Goal: Task Accomplishment & Management: Use online tool/utility

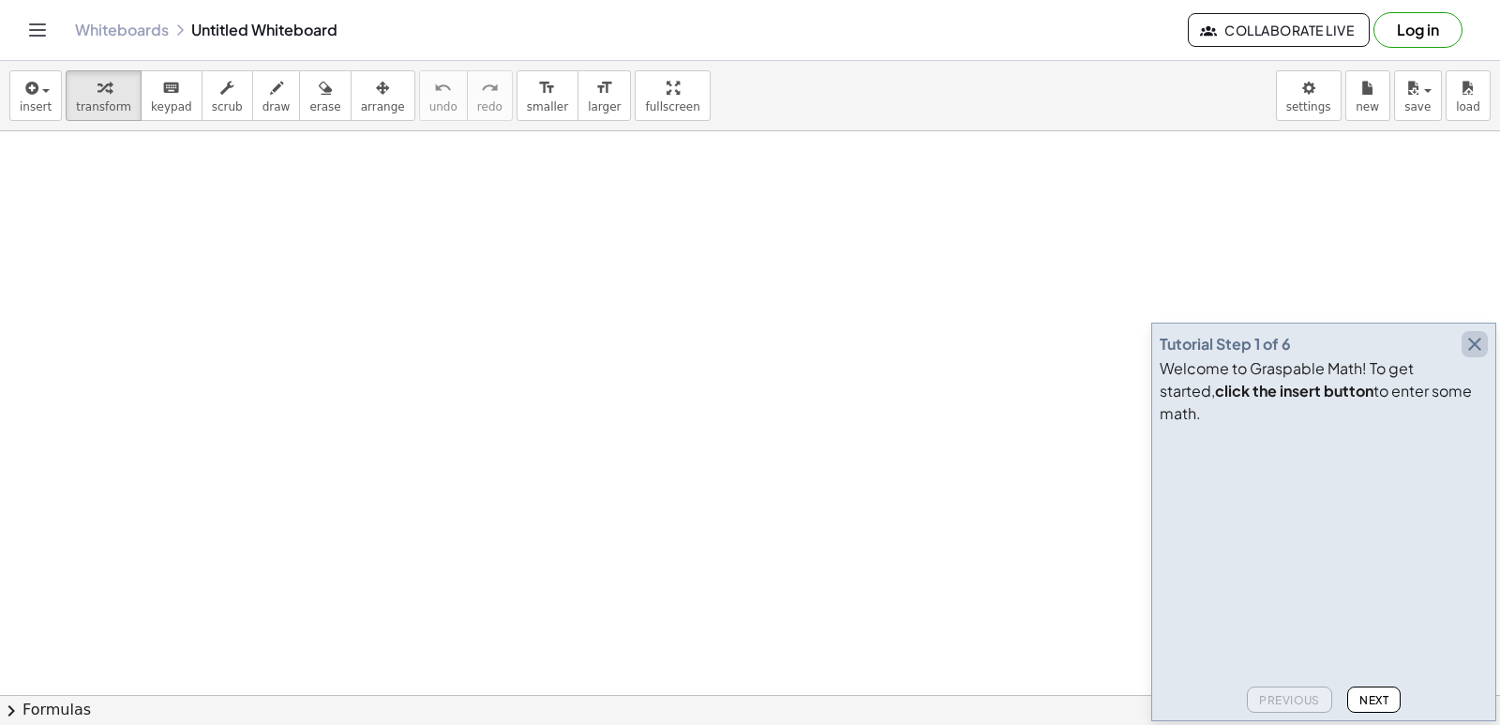
click at [1475, 355] on icon "button" at bounding box center [1475, 344] width 23 height 23
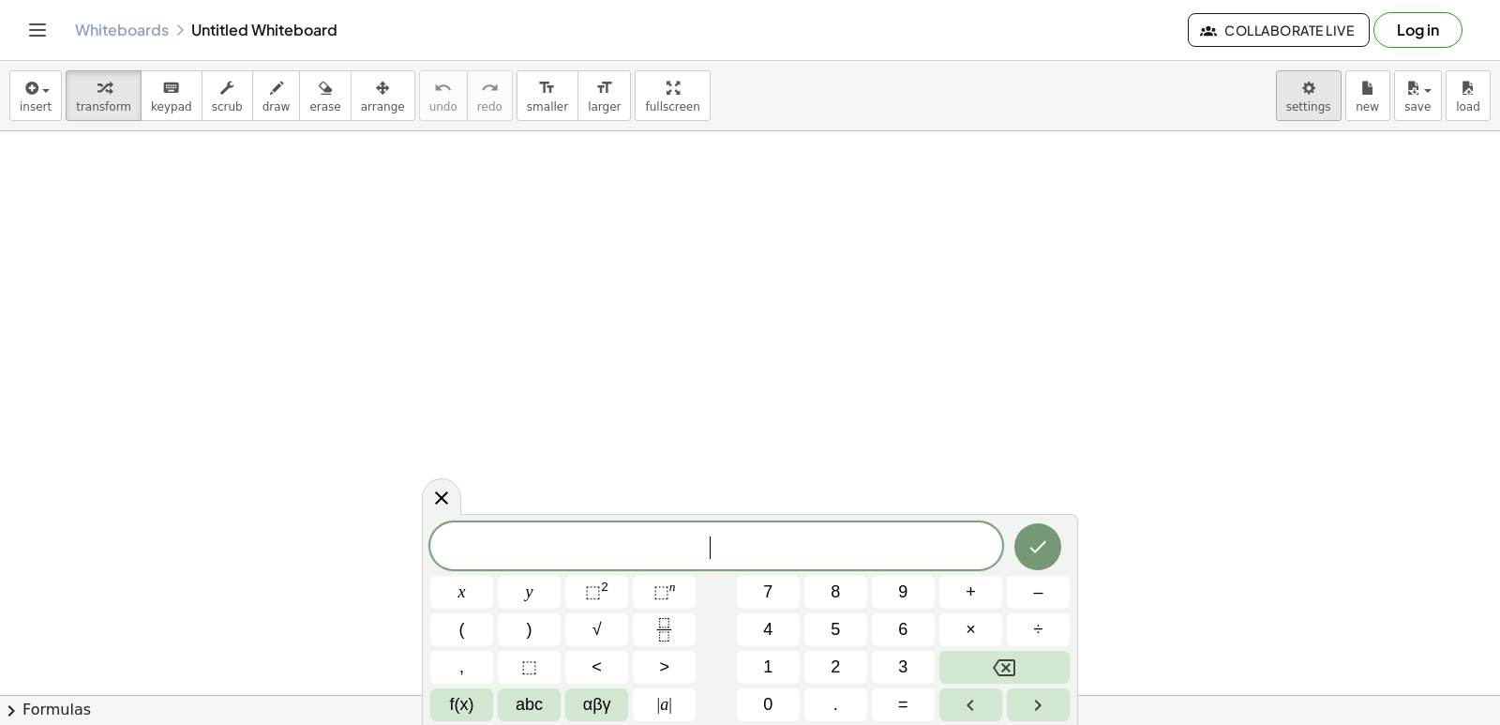
click at [1333, 104] on body "Graspable Math Activities Get Started Activity Bank Assigned Work Classes White…" at bounding box center [750, 362] width 1500 height 725
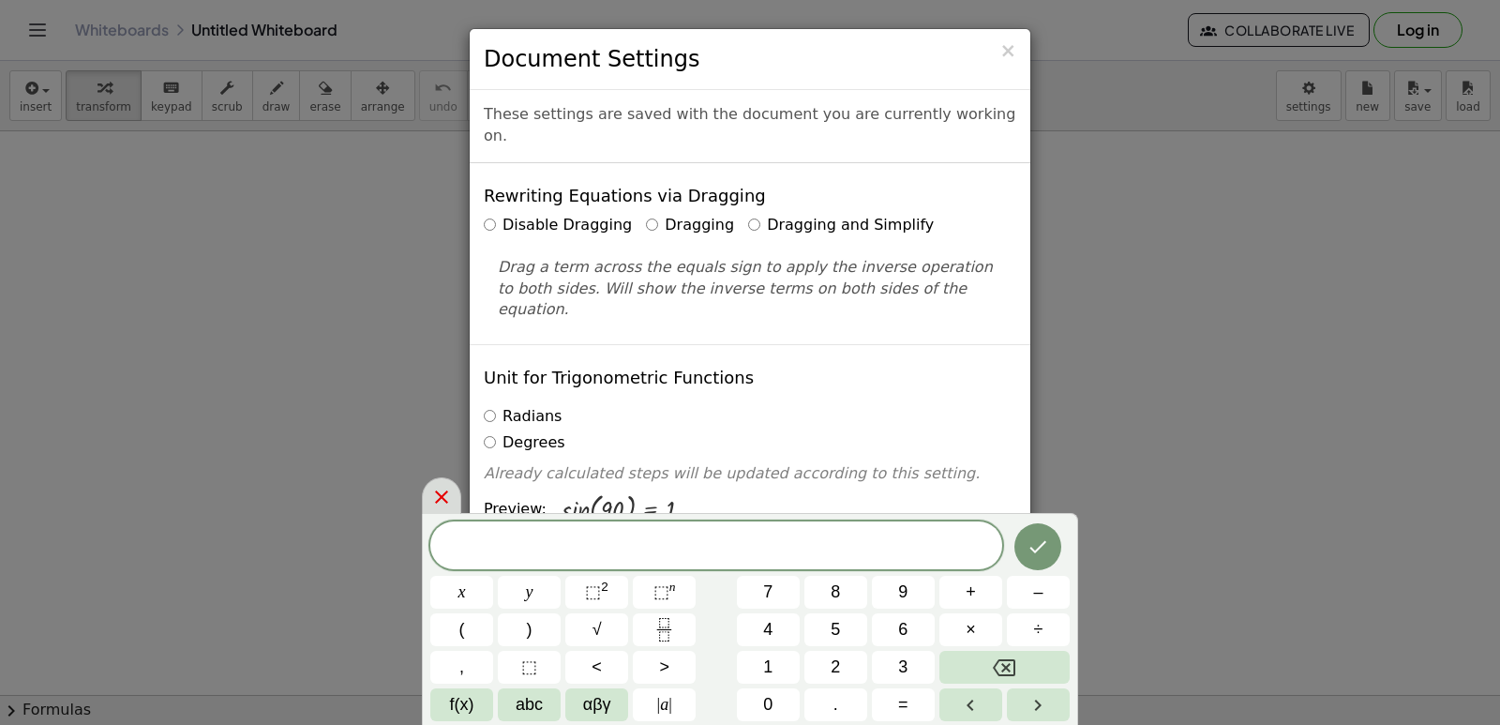
click at [448, 489] on icon at bounding box center [441, 497] width 23 height 23
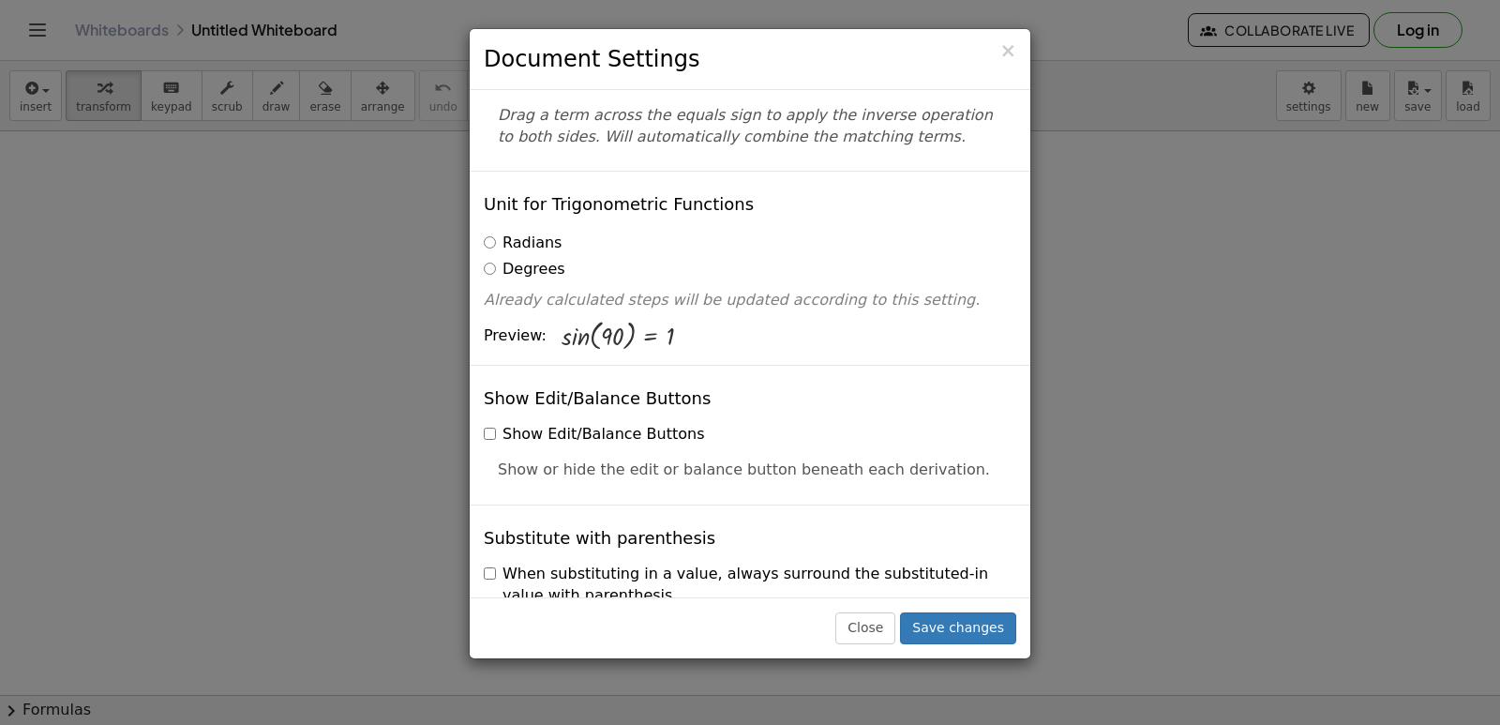
scroll to position [281, 0]
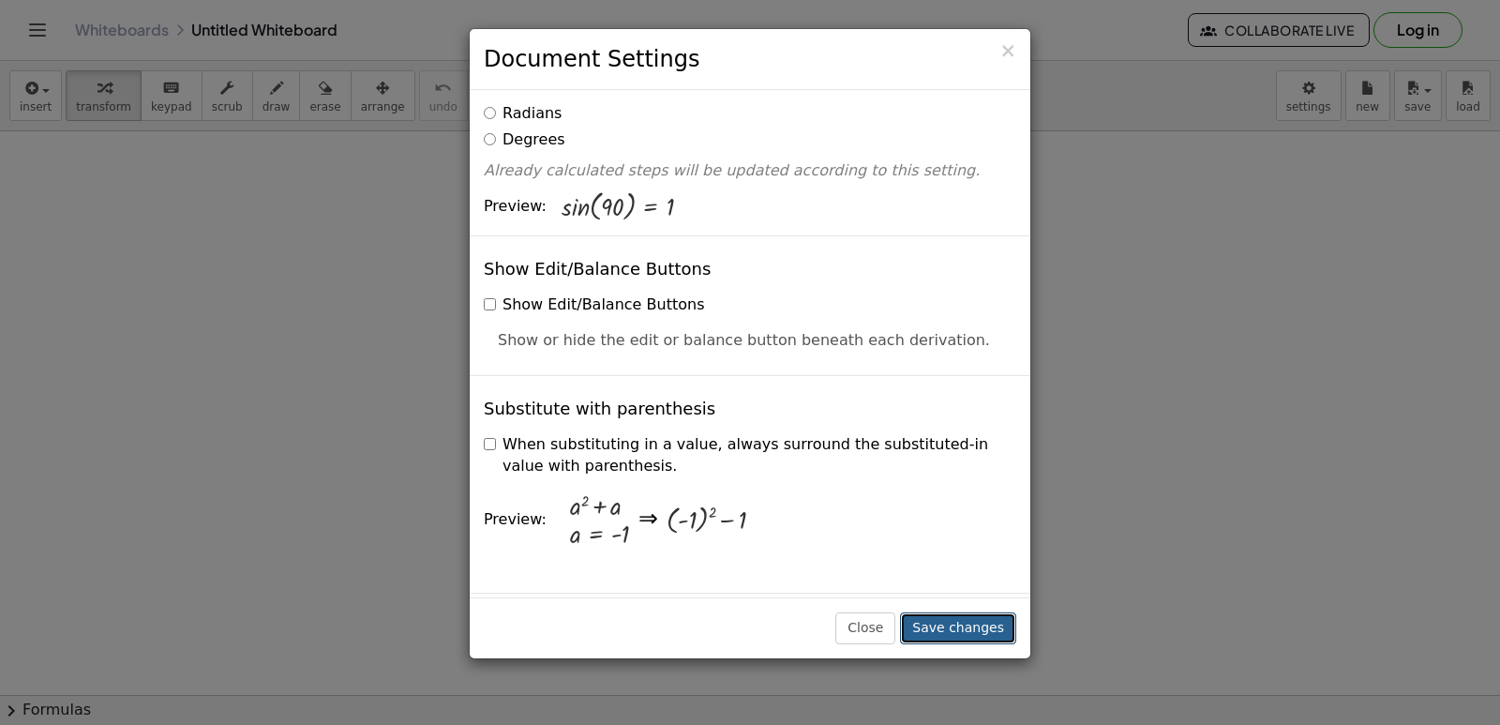
click at [1003, 632] on button "Save changes" at bounding box center [958, 628] width 116 height 32
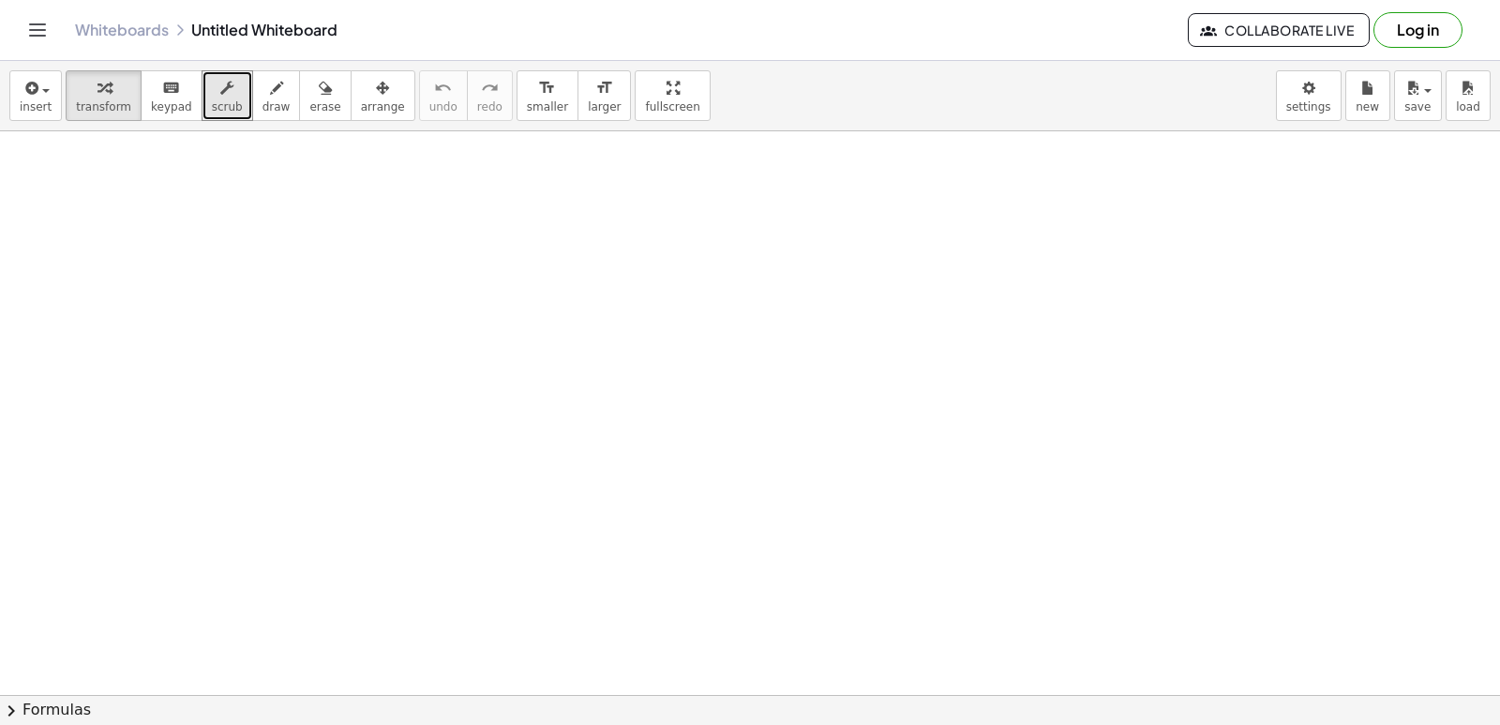
click at [226, 154] on div "insert select one: Math Expression Function Text Youtube Video Graphing Geometr…" at bounding box center [750, 393] width 1500 height 664
drag, startPoint x: 68, startPoint y: 388, endPoint x: 103, endPoint y: 385, distance: 34.8
drag, startPoint x: 103, startPoint y: 385, endPoint x: 450, endPoint y: 350, distance: 348.8
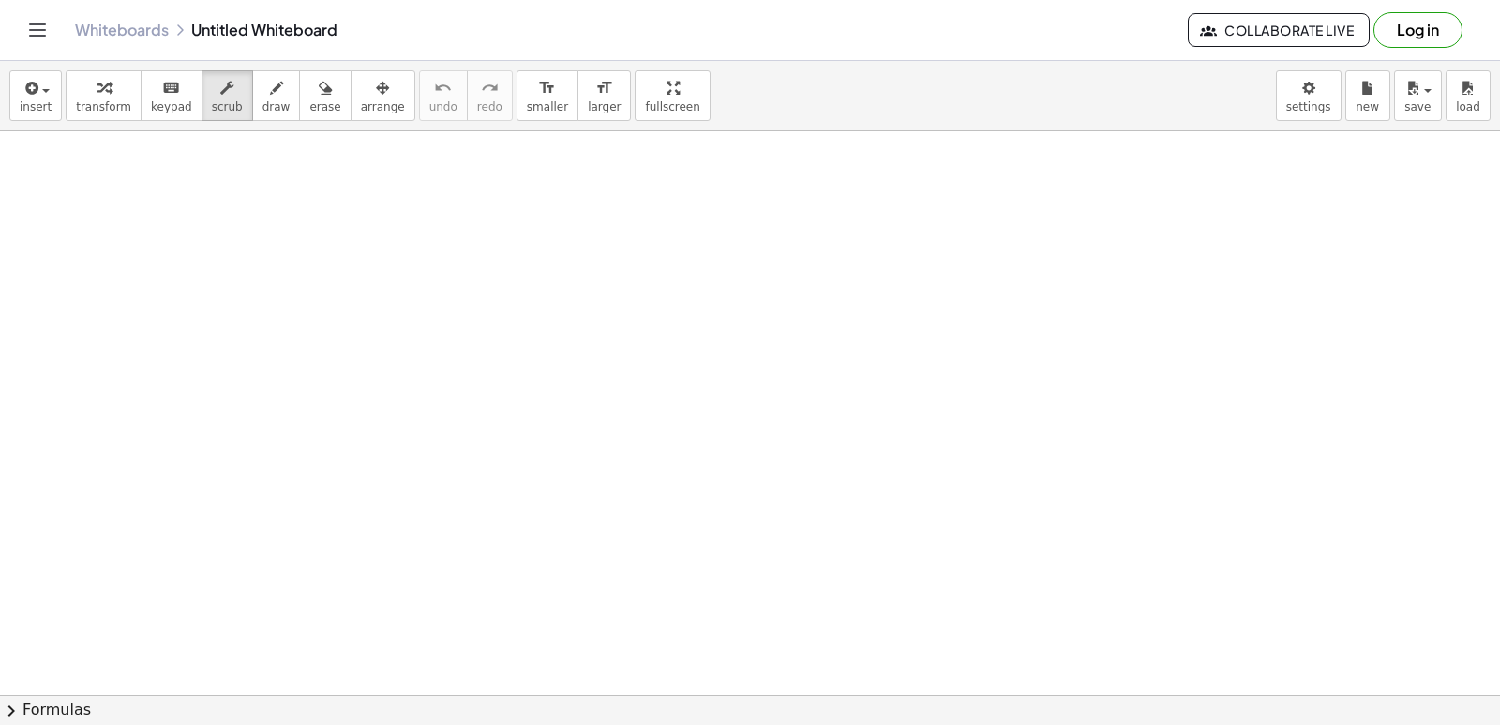
drag, startPoint x: 469, startPoint y: 369, endPoint x: 467, endPoint y: 354, distance: 16.1
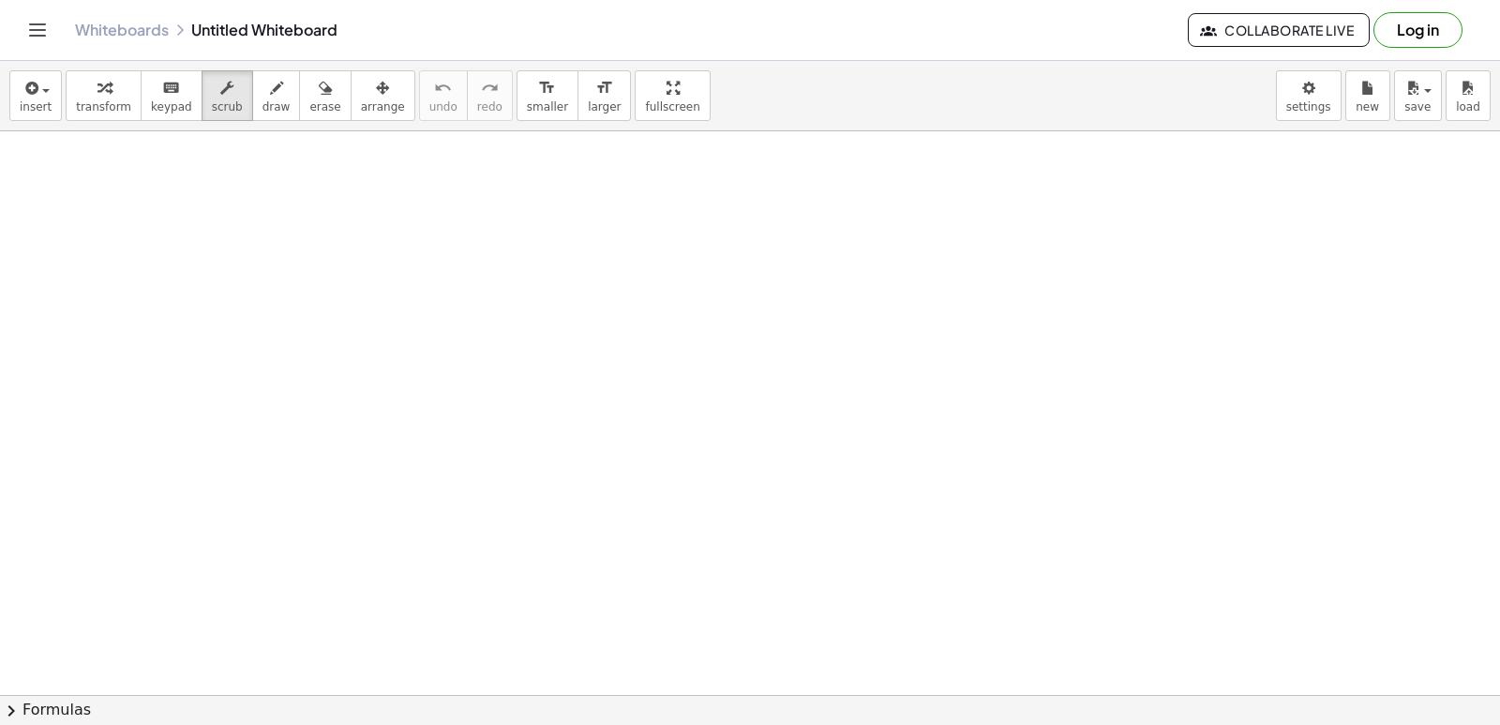
drag, startPoint x: 467, startPoint y: 354, endPoint x: 0, endPoint y: 74, distance: 544.2
click at [87, 102] on span "transform" at bounding box center [103, 106] width 55 height 13
drag, startPoint x: 192, startPoint y: 155, endPoint x: 170, endPoint y: 112, distance: 48.7
drag, startPoint x: 170, startPoint y: 112, endPoint x: 625, endPoint y: 297, distance: 491.3
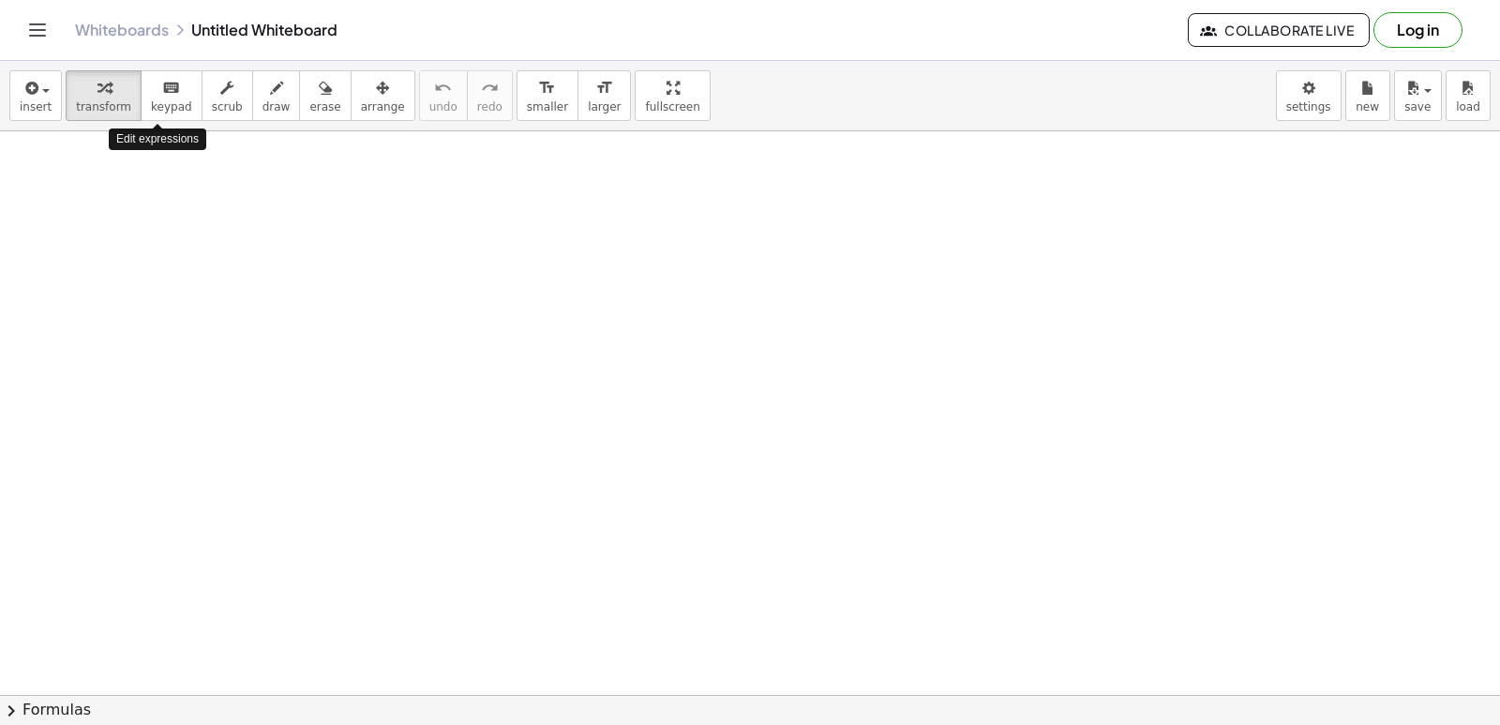
click at [151, 98] on div "keyboard" at bounding box center [171, 87] width 41 height 23
drag, startPoint x: 382, startPoint y: 384, endPoint x: 391, endPoint y: 368, distance: 19.3
drag, startPoint x: 391, startPoint y: 368, endPoint x: 498, endPoint y: 368, distance: 106.9
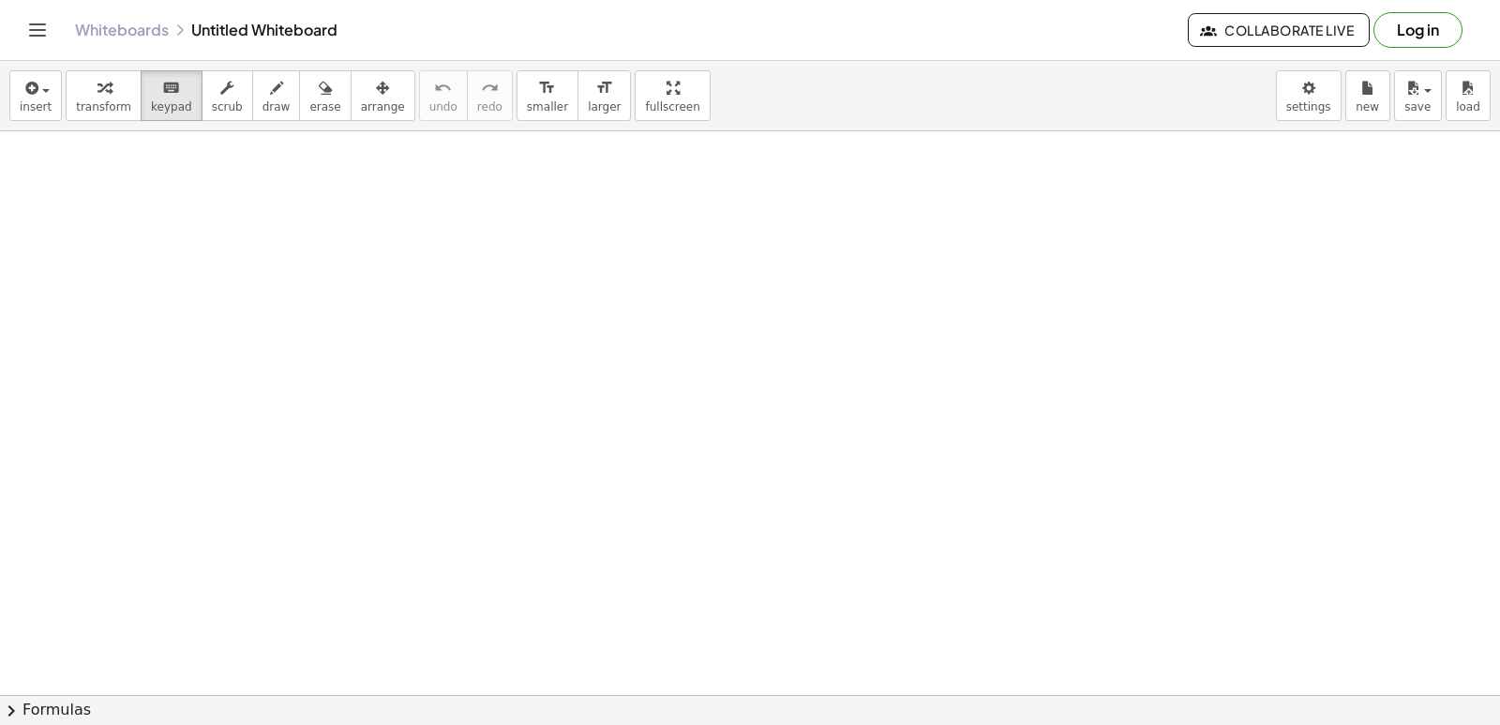
drag, startPoint x: 213, startPoint y: 278, endPoint x: 200, endPoint y: 274, distance: 13.7
drag, startPoint x: 200, startPoint y: 274, endPoint x: 90, endPoint y: 172, distance: 150.0
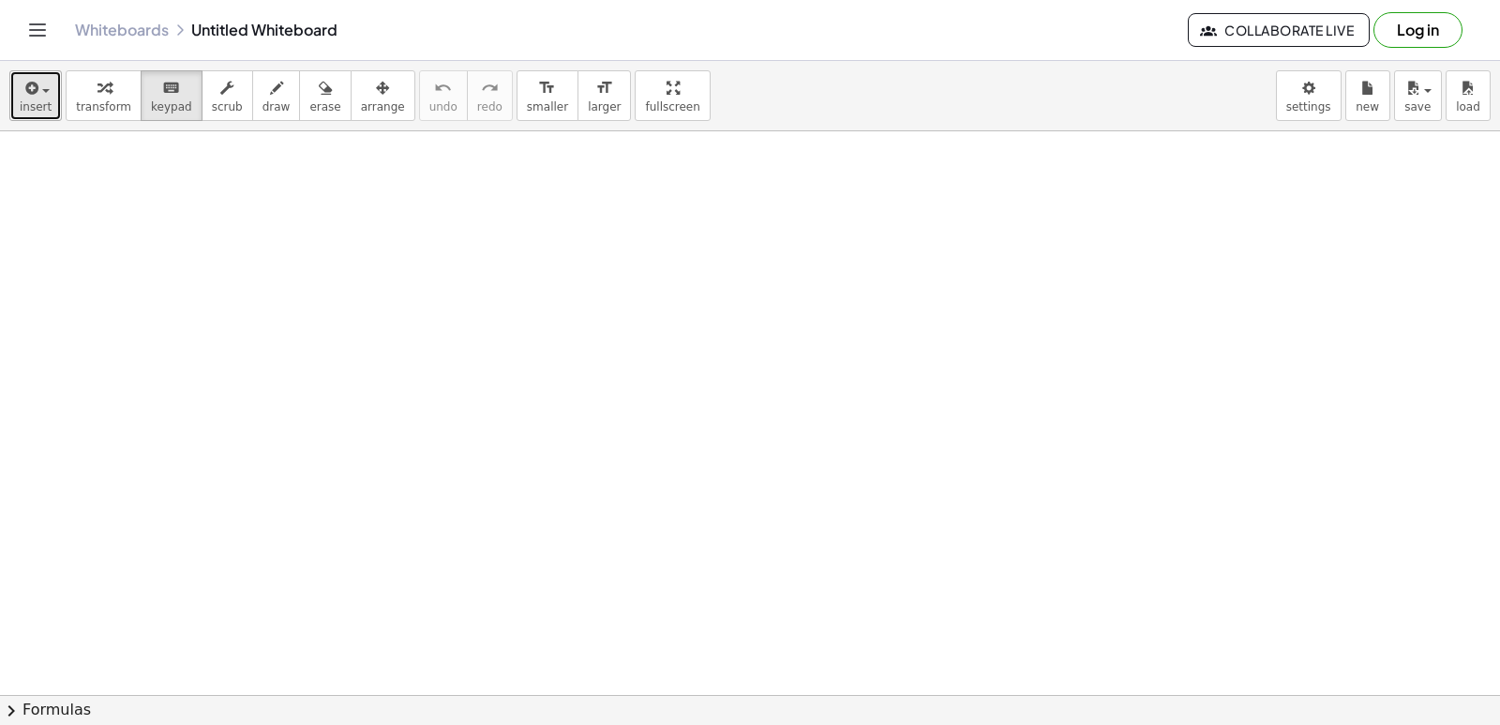
click at [23, 92] on icon "button" at bounding box center [30, 88] width 17 height 23
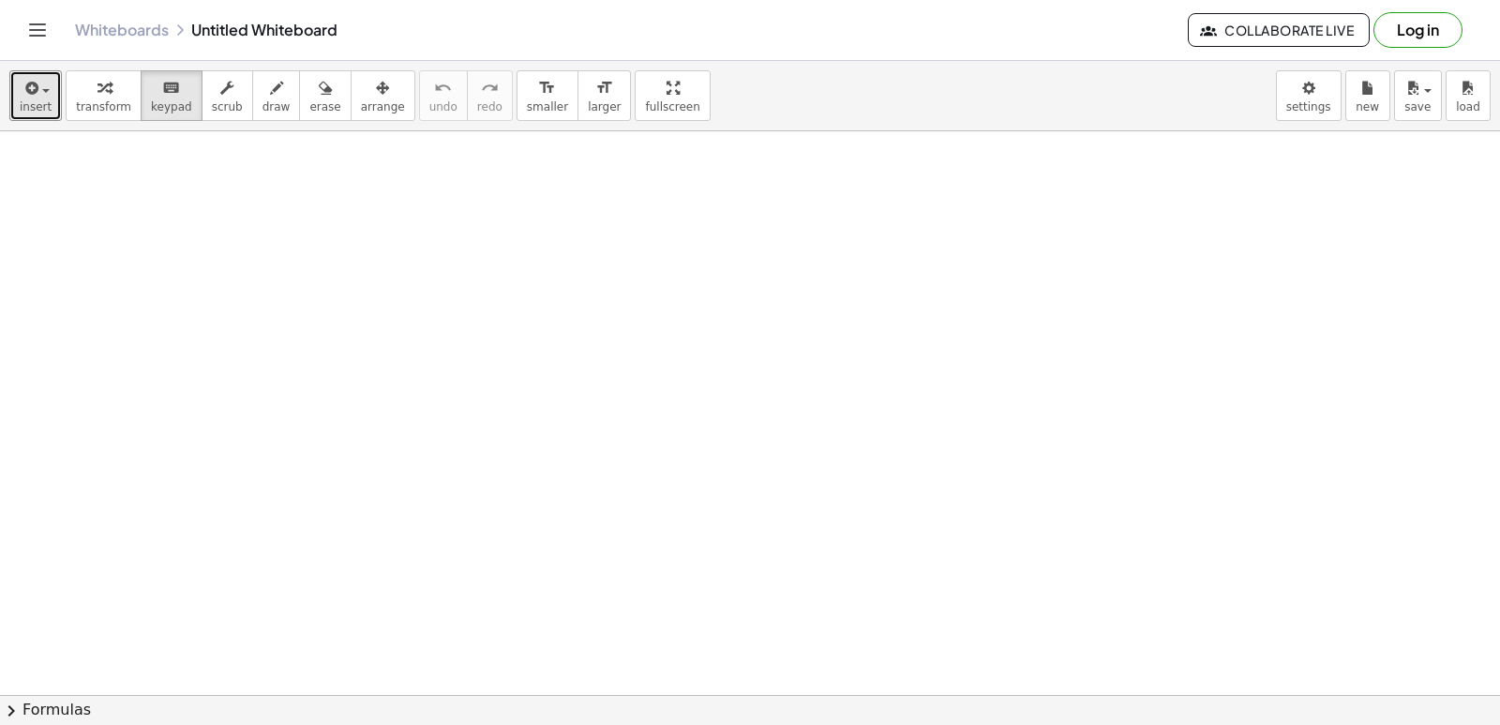
click at [85, 113] on span "transform" at bounding box center [103, 106] width 55 height 13
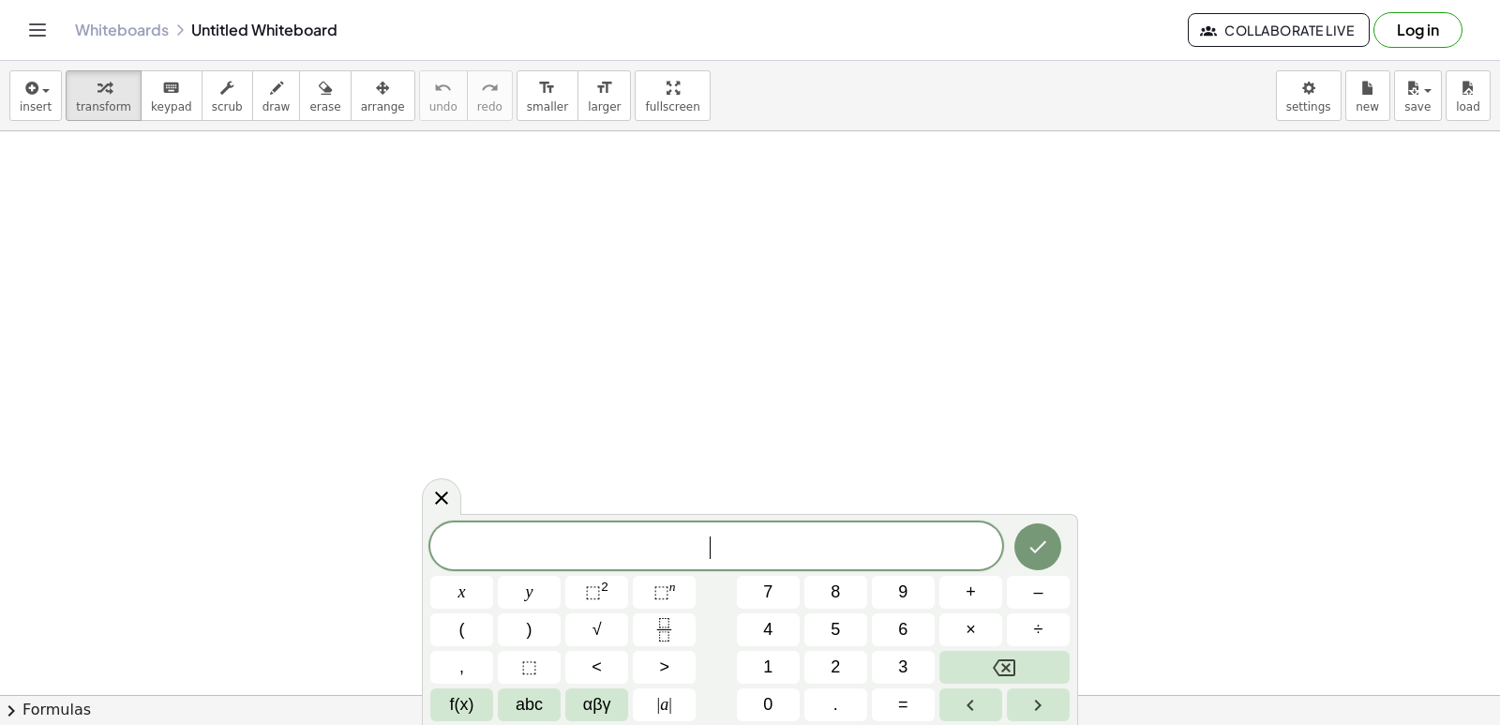
click at [467, 599] on button "x" at bounding box center [461, 592] width 63 height 33
click at [618, 602] on button "⬚ 2" at bounding box center [596, 592] width 63 height 33
click at [1043, 541] on icon "Done" at bounding box center [1039, 543] width 17 height 12
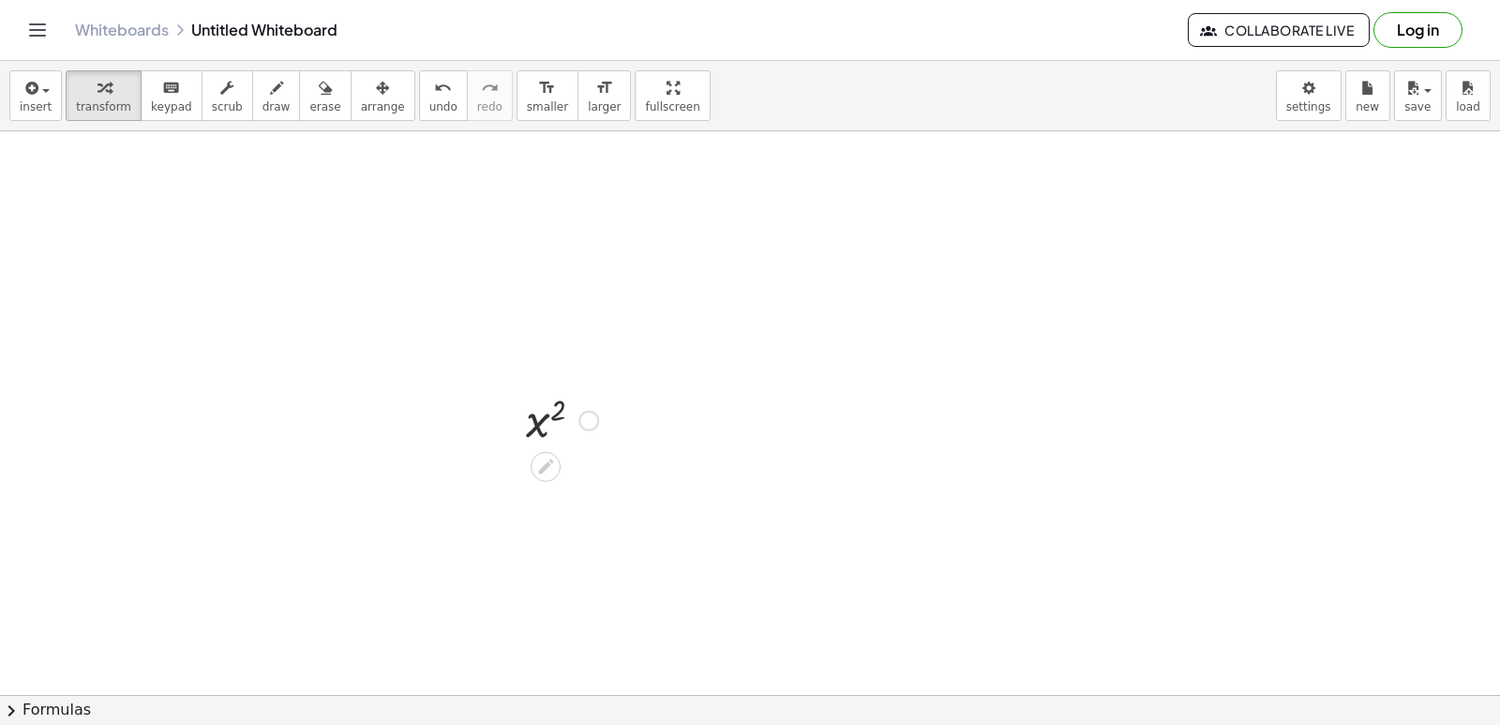
click at [538, 415] on div at bounding box center [562, 419] width 91 height 62
click at [538, 424] on div at bounding box center [562, 419] width 91 height 62
click at [537, 425] on div at bounding box center [562, 419] width 91 height 62
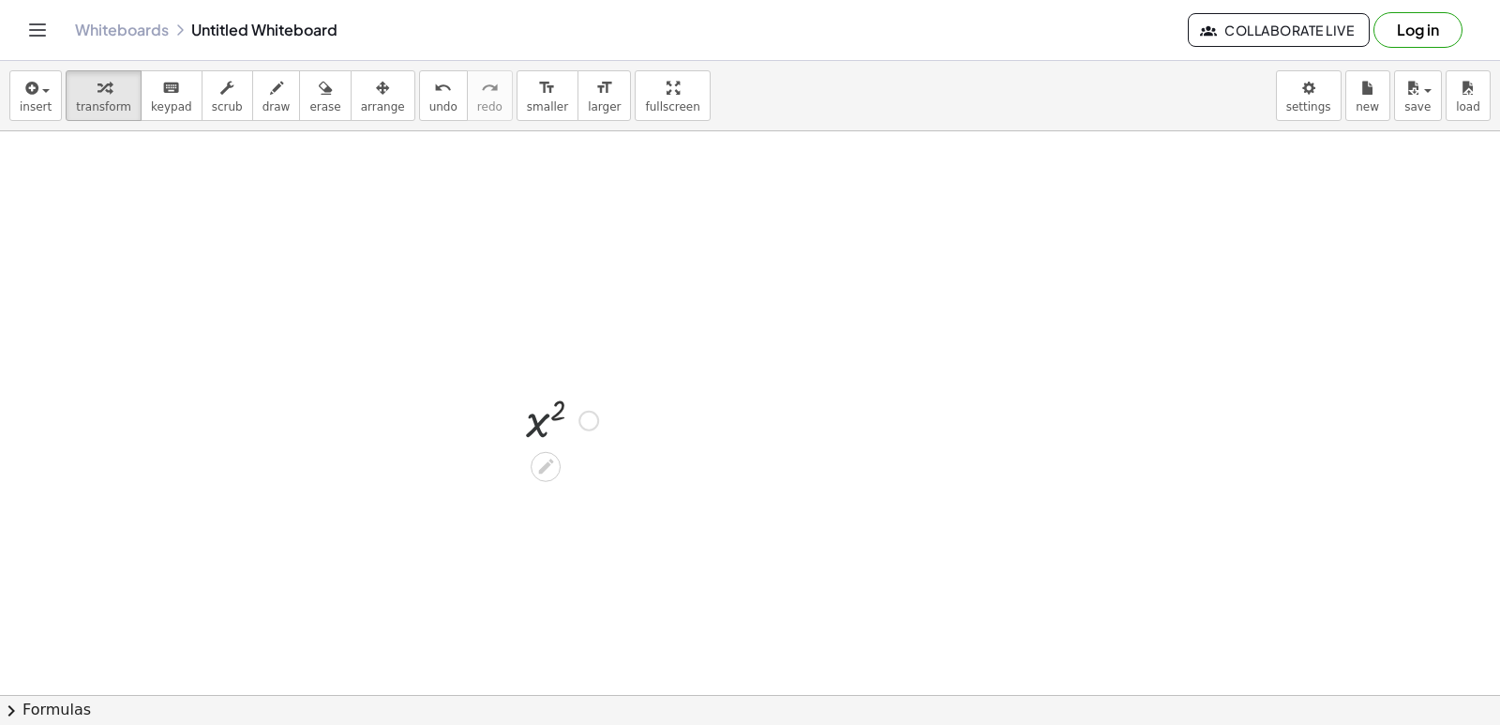
click at [537, 425] on div at bounding box center [562, 419] width 91 height 62
click at [533, 422] on div at bounding box center [562, 419] width 91 height 62
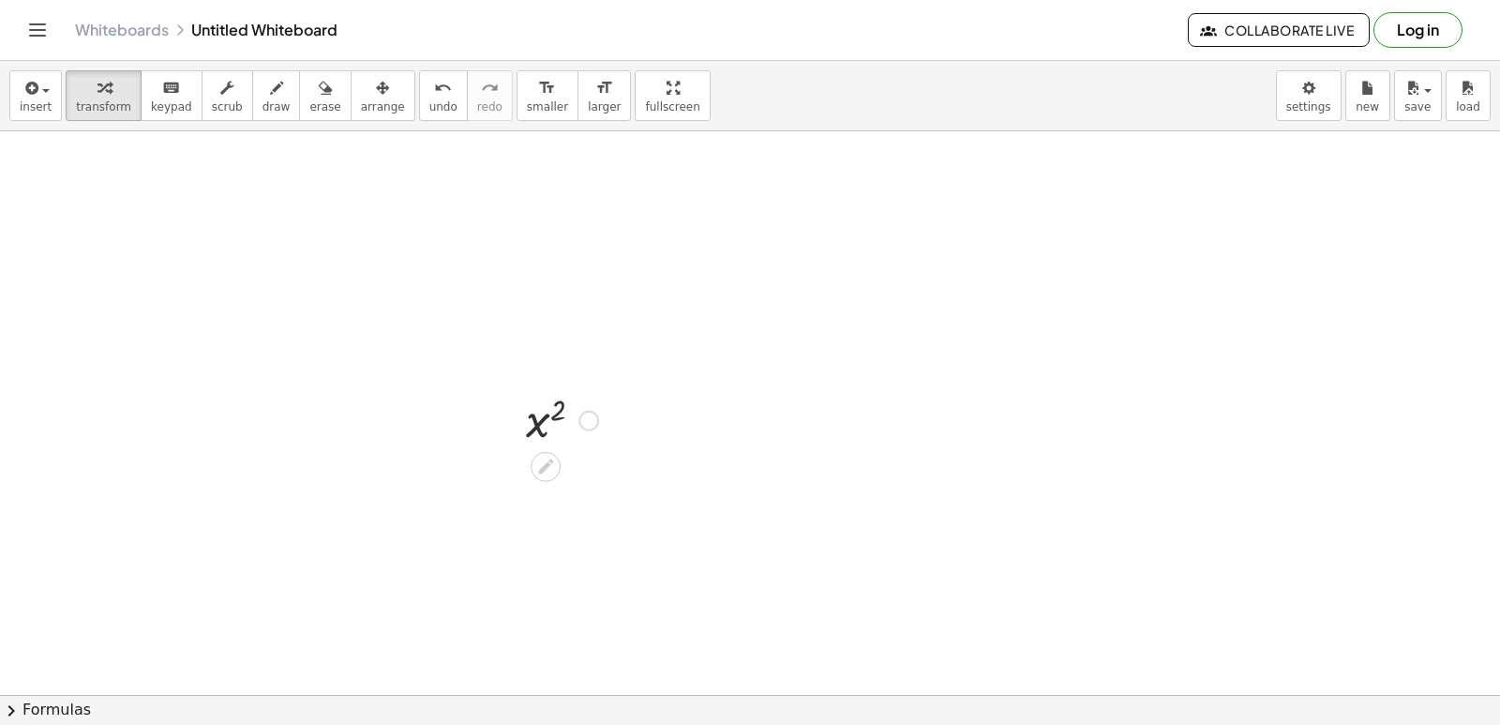
click at [533, 422] on div at bounding box center [562, 419] width 91 height 62
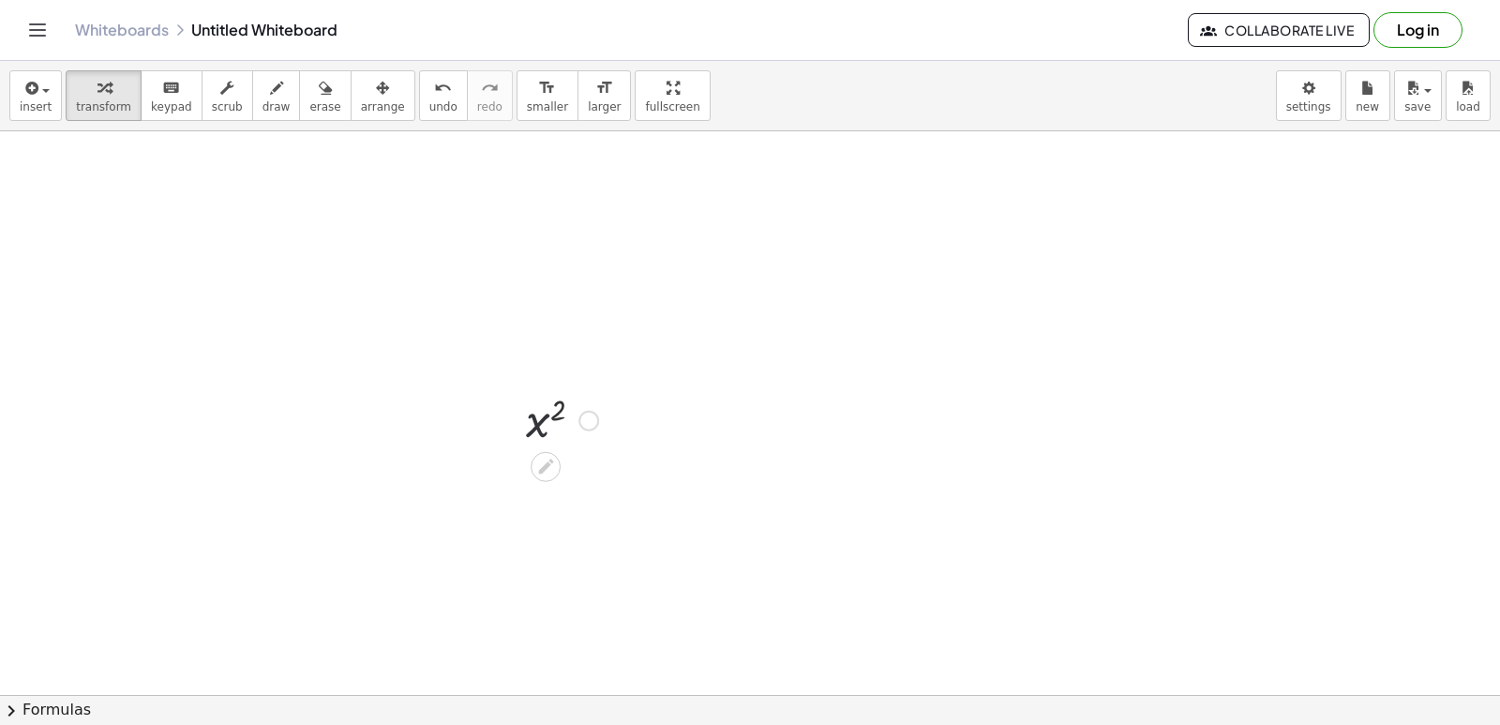
click at [533, 422] on div at bounding box center [562, 419] width 91 height 62
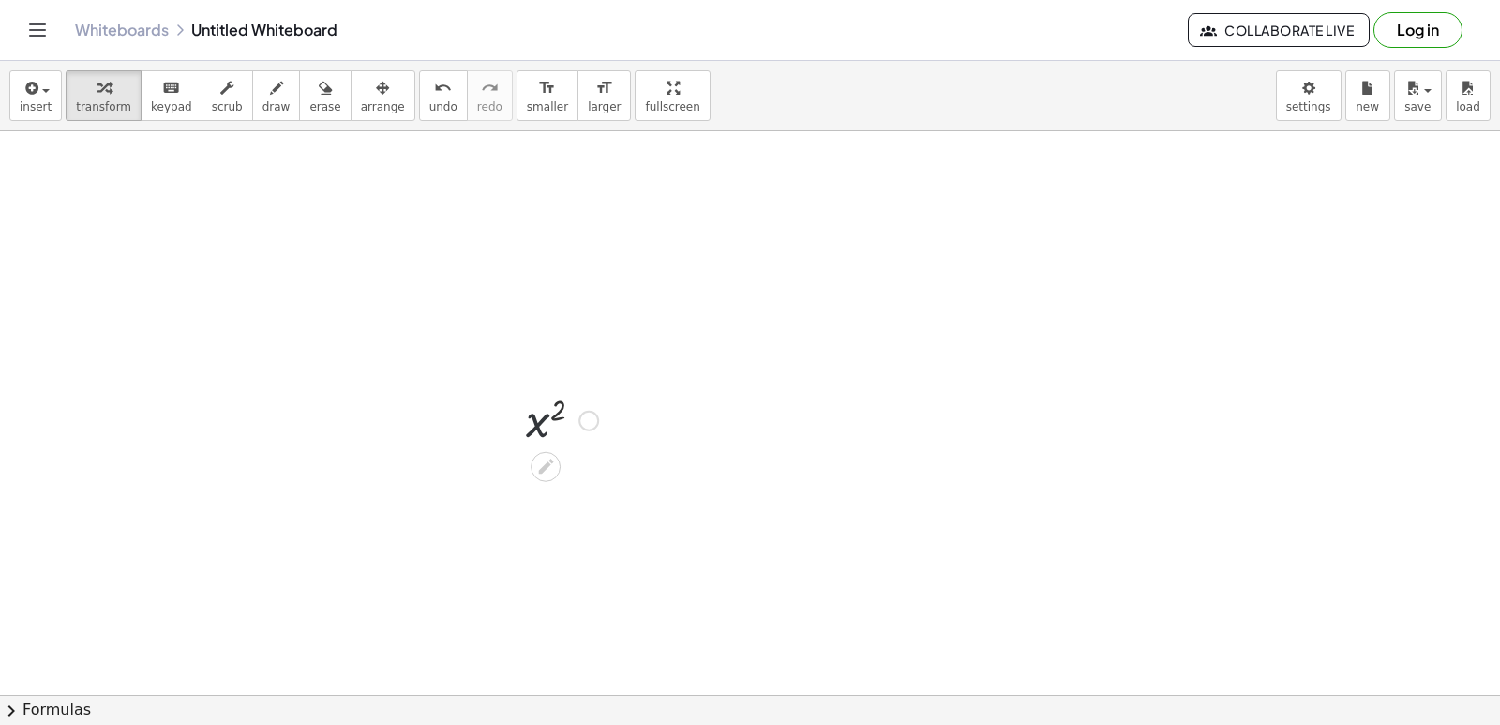
click at [535, 416] on div at bounding box center [562, 419] width 91 height 62
drag, startPoint x: 535, startPoint y: 416, endPoint x: 545, endPoint y: 418, distance: 10.5
click at [538, 418] on div at bounding box center [562, 419] width 91 height 62
click at [550, 423] on div at bounding box center [562, 419] width 91 height 62
click at [550, 424] on div at bounding box center [562, 419] width 91 height 62
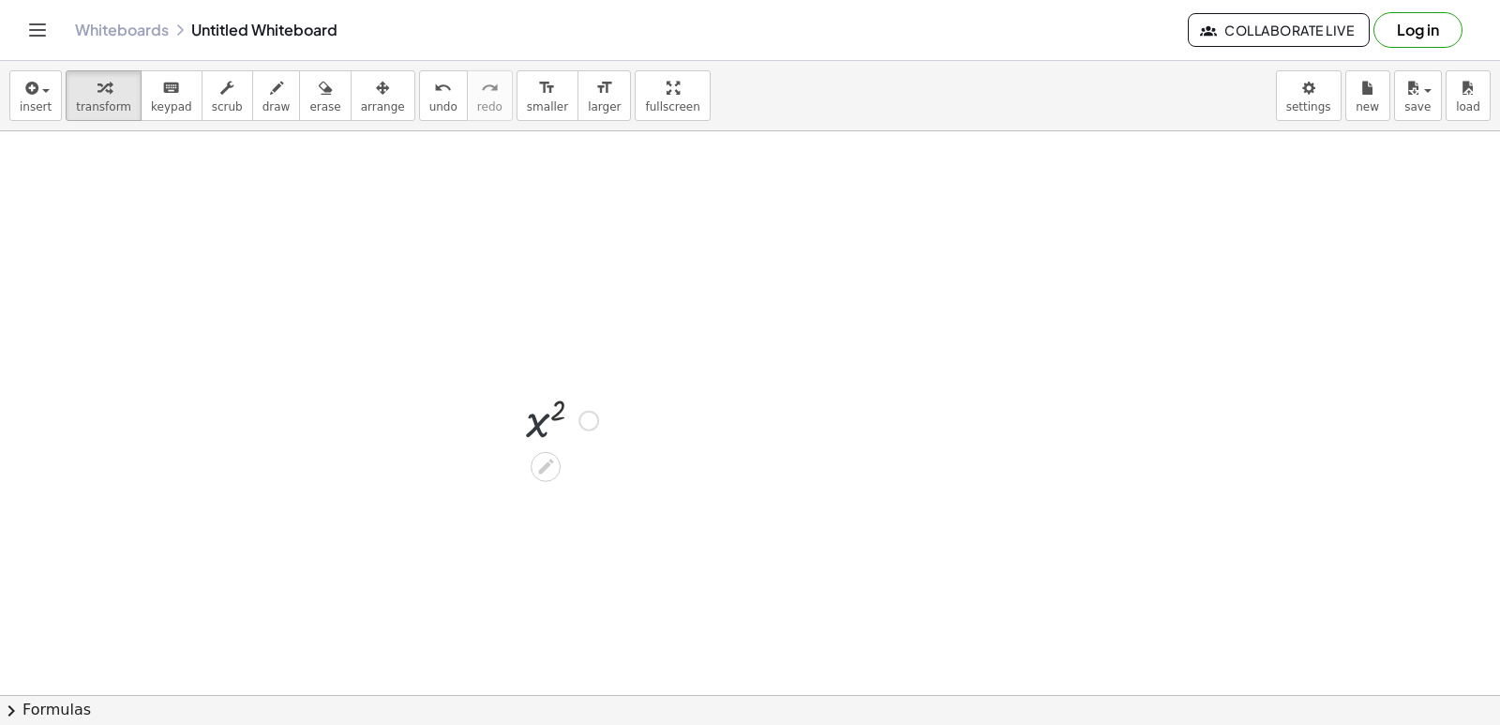
click at [552, 429] on div at bounding box center [562, 419] width 91 height 62
click at [552, 423] on div at bounding box center [562, 419] width 91 height 62
click at [553, 424] on div at bounding box center [562, 419] width 91 height 62
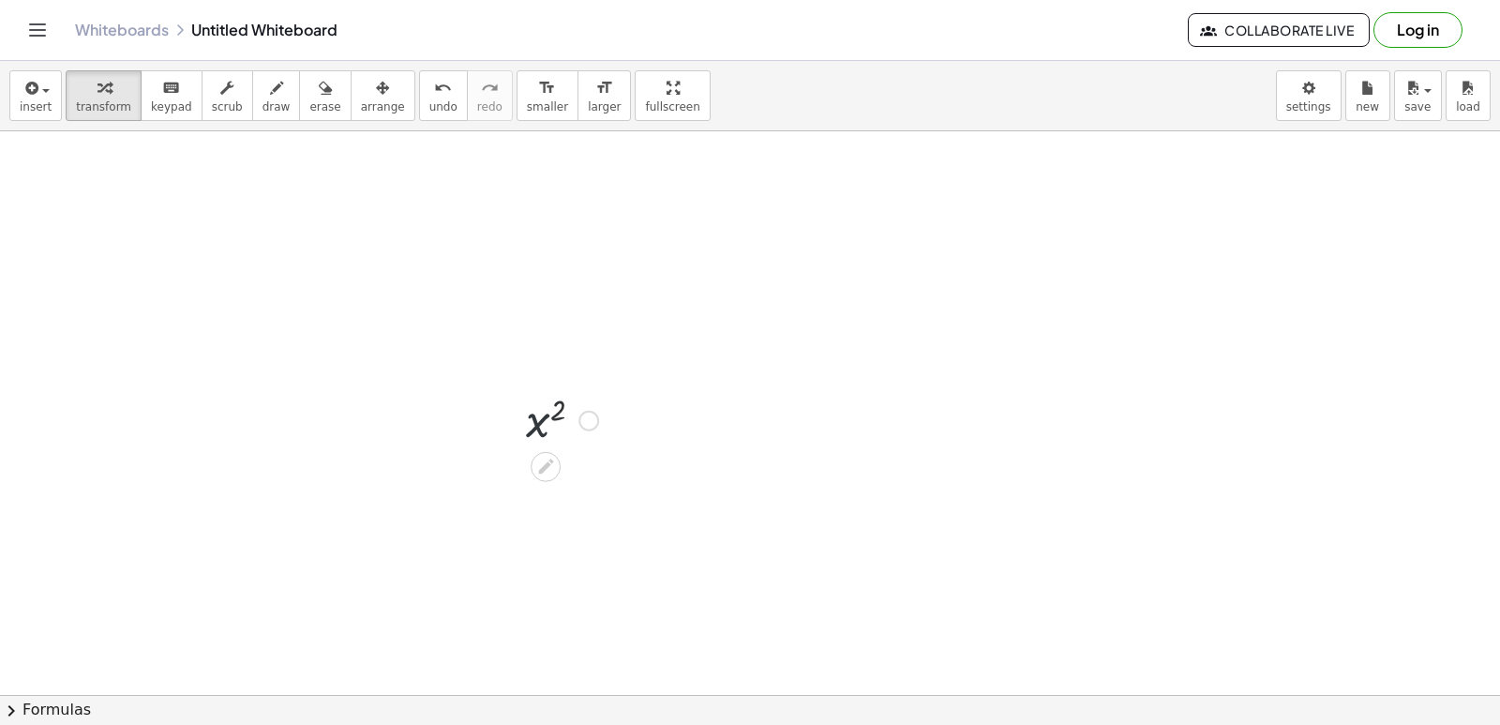
click at [554, 424] on div at bounding box center [562, 419] width 91 height 62
click at [558, 424] on div at bounding box center [562, 419] width 91 height 62
drag, startPoint x: 558, startPoint y: 424, endPoint x: 606, endPoint y: 434, distance: 48.9
drag, startPoint x: 556, startPoint y: 417, endPoint x: 514, endPoint y: 430, distance: 44.2
click at [514, 431] on div "2 x 2" at bounding box center [555, 419] width 114 height 71
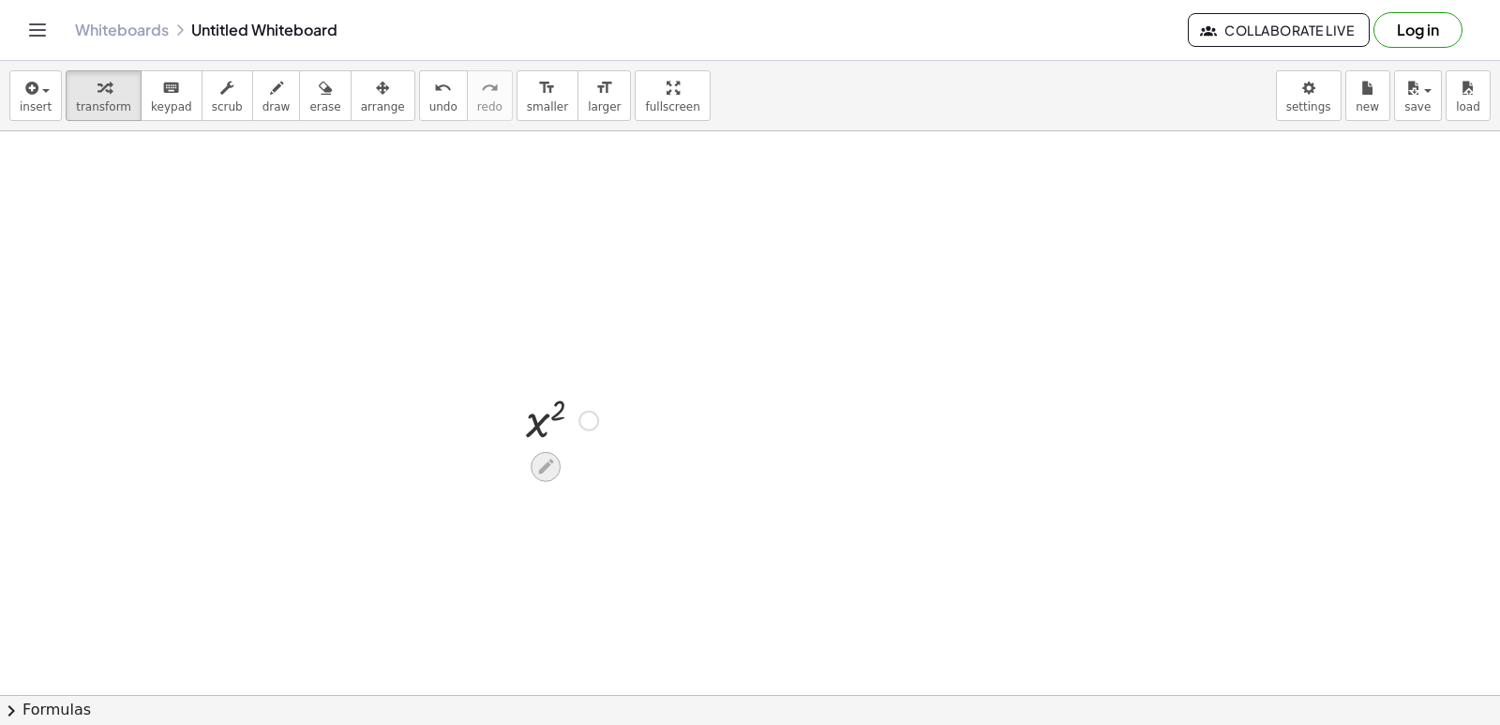
click at [540, 459] on icon at bounding box center [546, 467] width 20 height 20
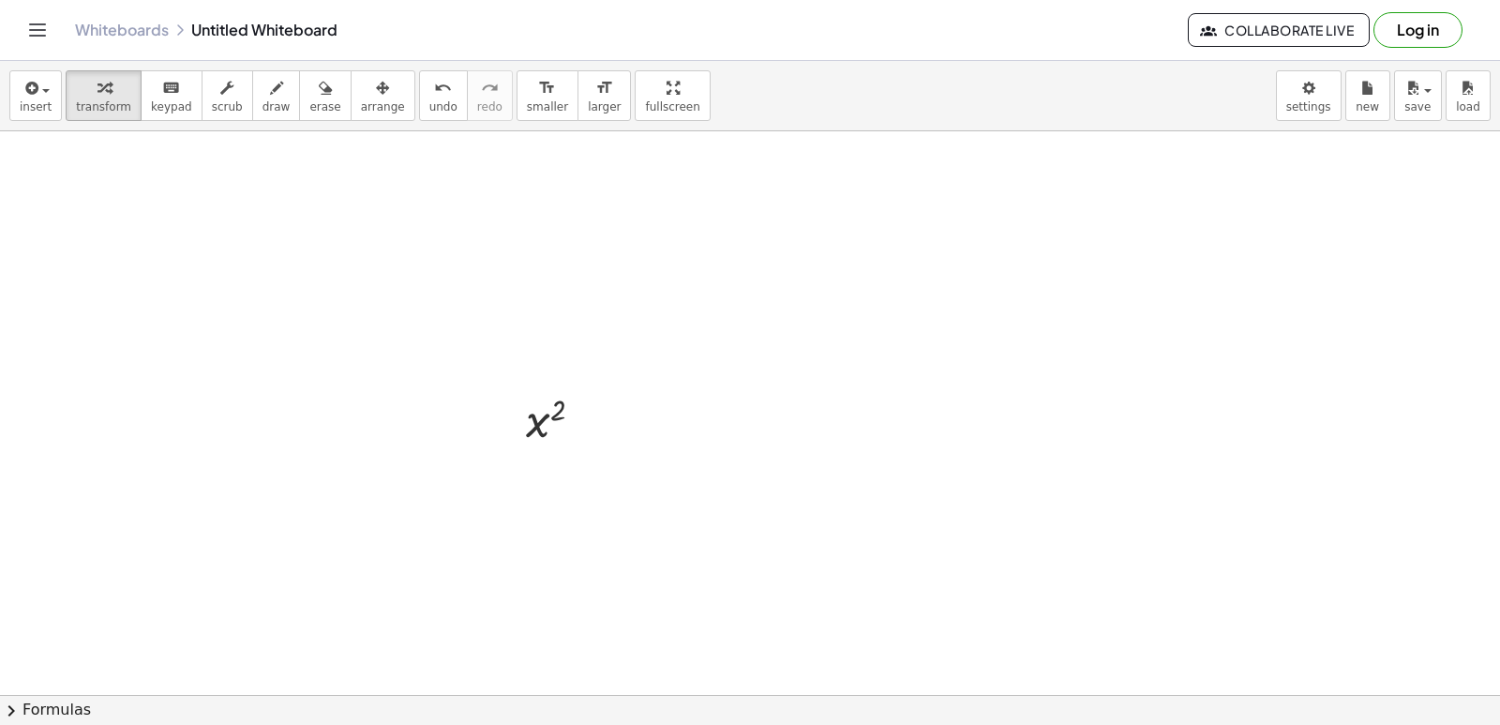
drag, startPoint x: 522, startPoint y: 418, endPoint x: 875, endPoint y: 235, distance: 397.2
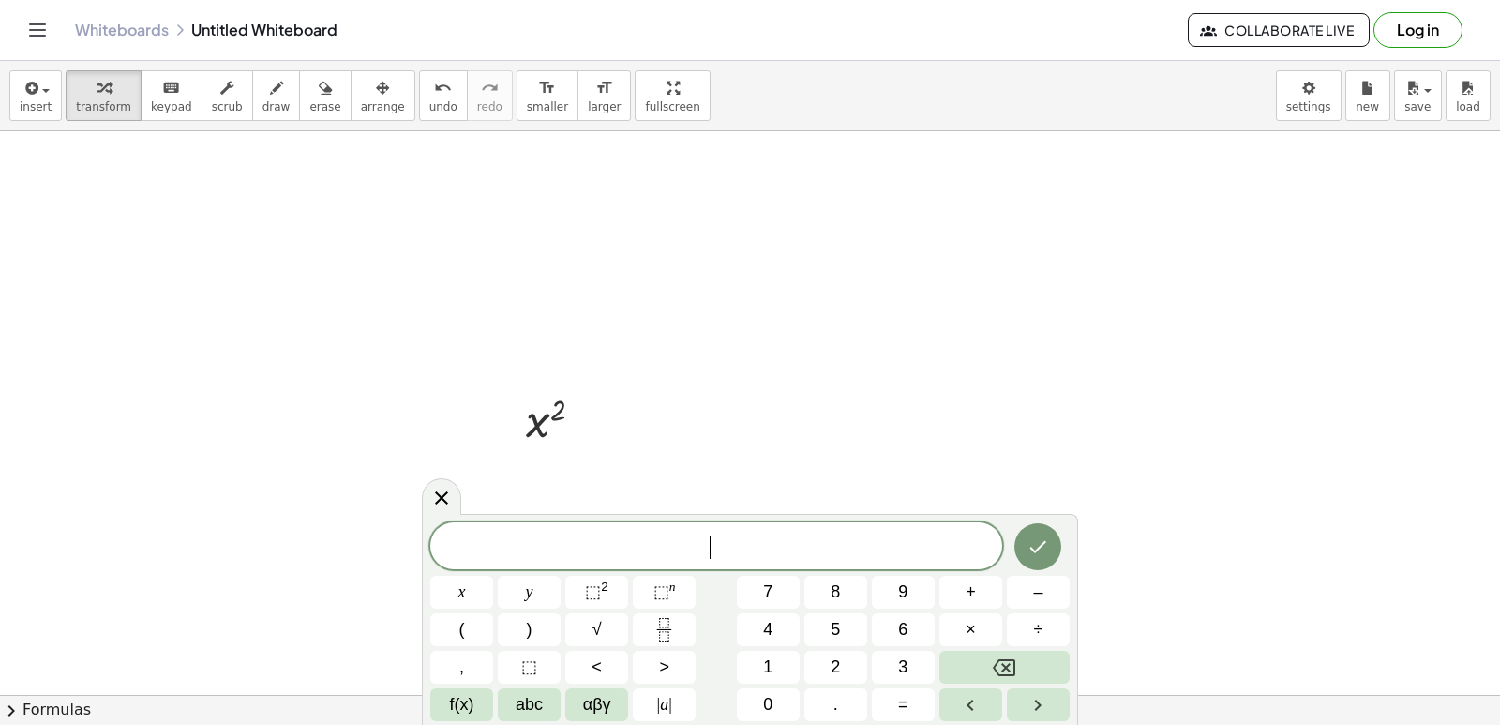
click at [799, 631] on div "*** ​ x y ⬚ 2 ⬚ n 7 8 9 + – ( ) √ 4 5 6 × ÷ , ⬚ < > 1 2 3 f(x) abc αβγ | a | 0 …" at bounding box center [750, 621] width 640 height 199
click at [454, 582] on button "x" at bounding box center [461, 592] width 63 height 33
click at [980, 658] on button "Backspace" at bounding box center [1005, 667] width 130 height 33
click at [836, 637] on span "5" at bounding box center [835, 629] width 9 height 25
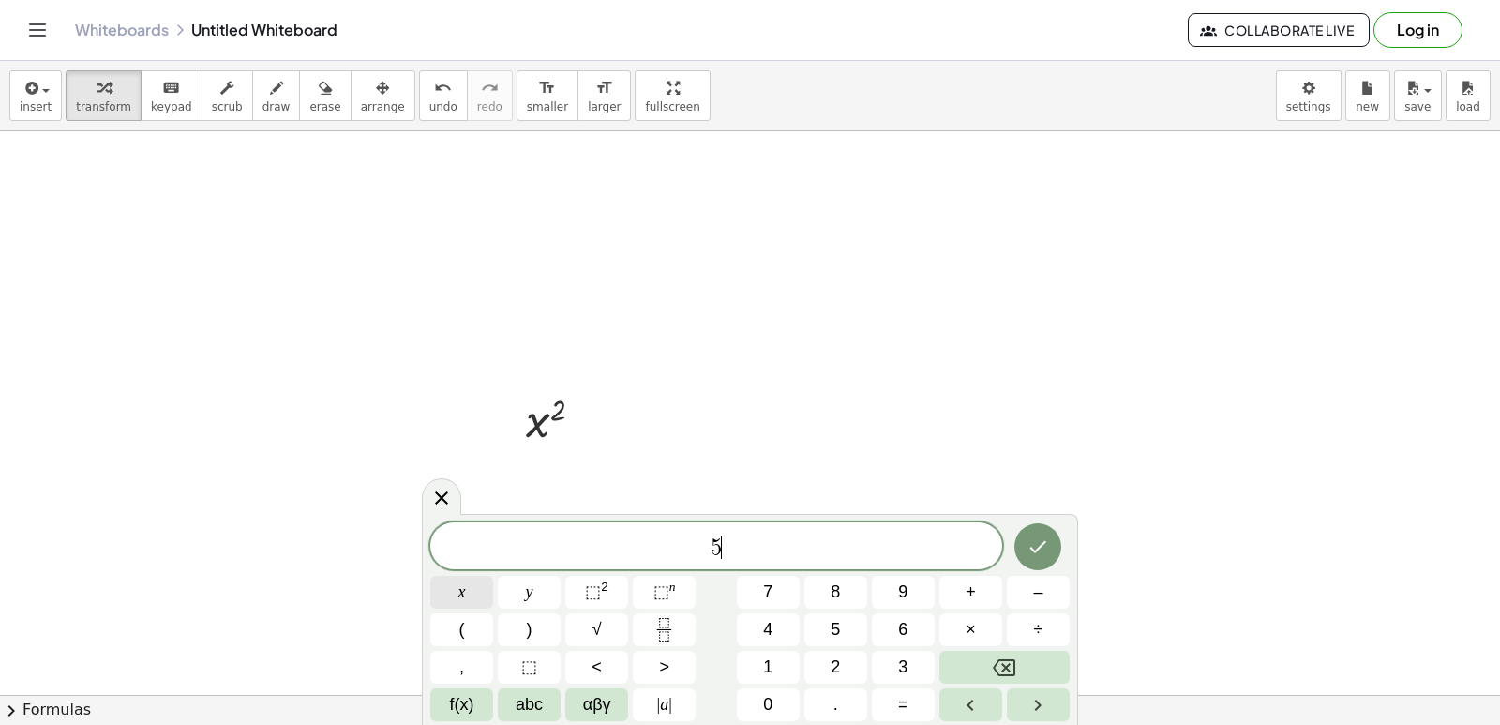
click at [478, 590] on button "x" at bounding box center [461, 592] width 63 height 33
click at [670, 592] on sup "n" at bounding box center [673, 587] width 7 height 14
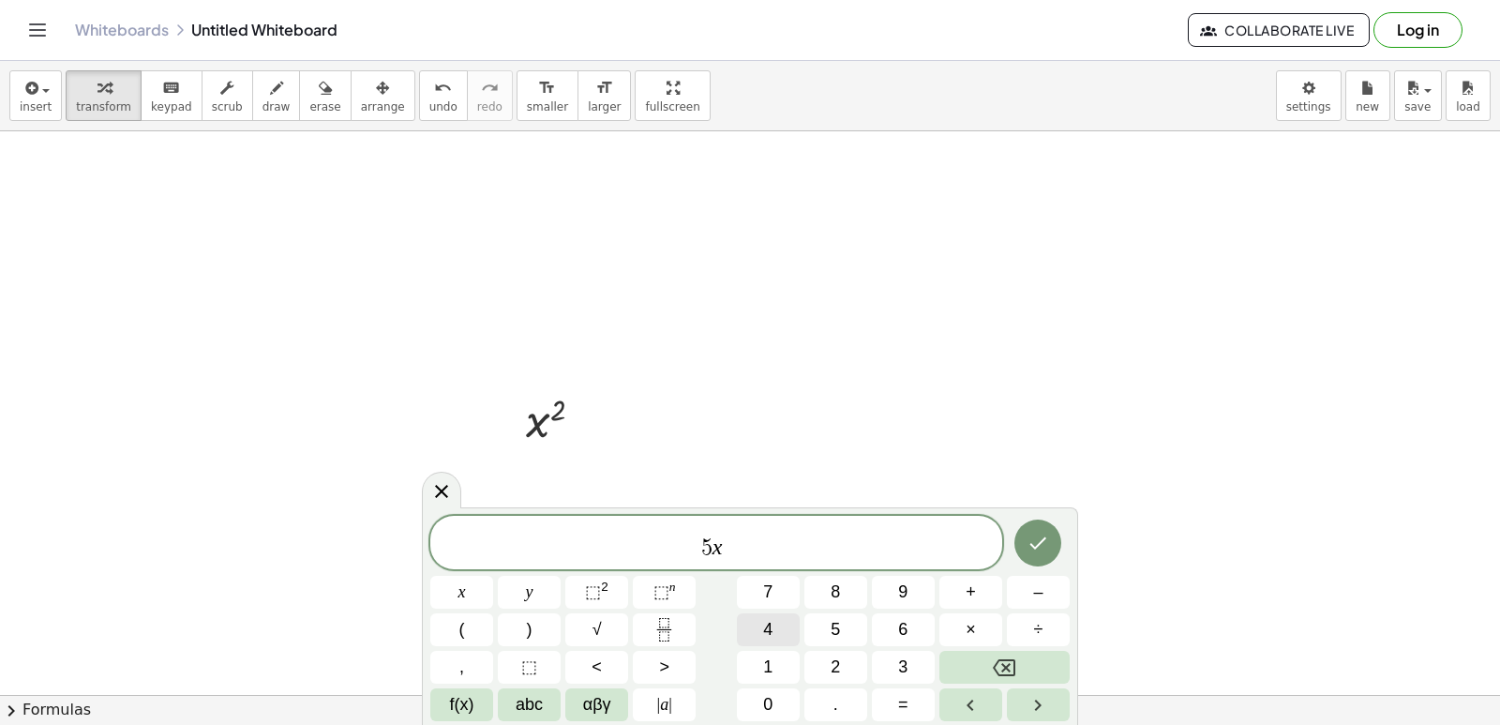
click at [775, 634] on button "4" at bounding box center [768, 629] width 63 height 33
click at [1026, 550] on button "Done" at bounding box center [1038, 543] width 47 height 47
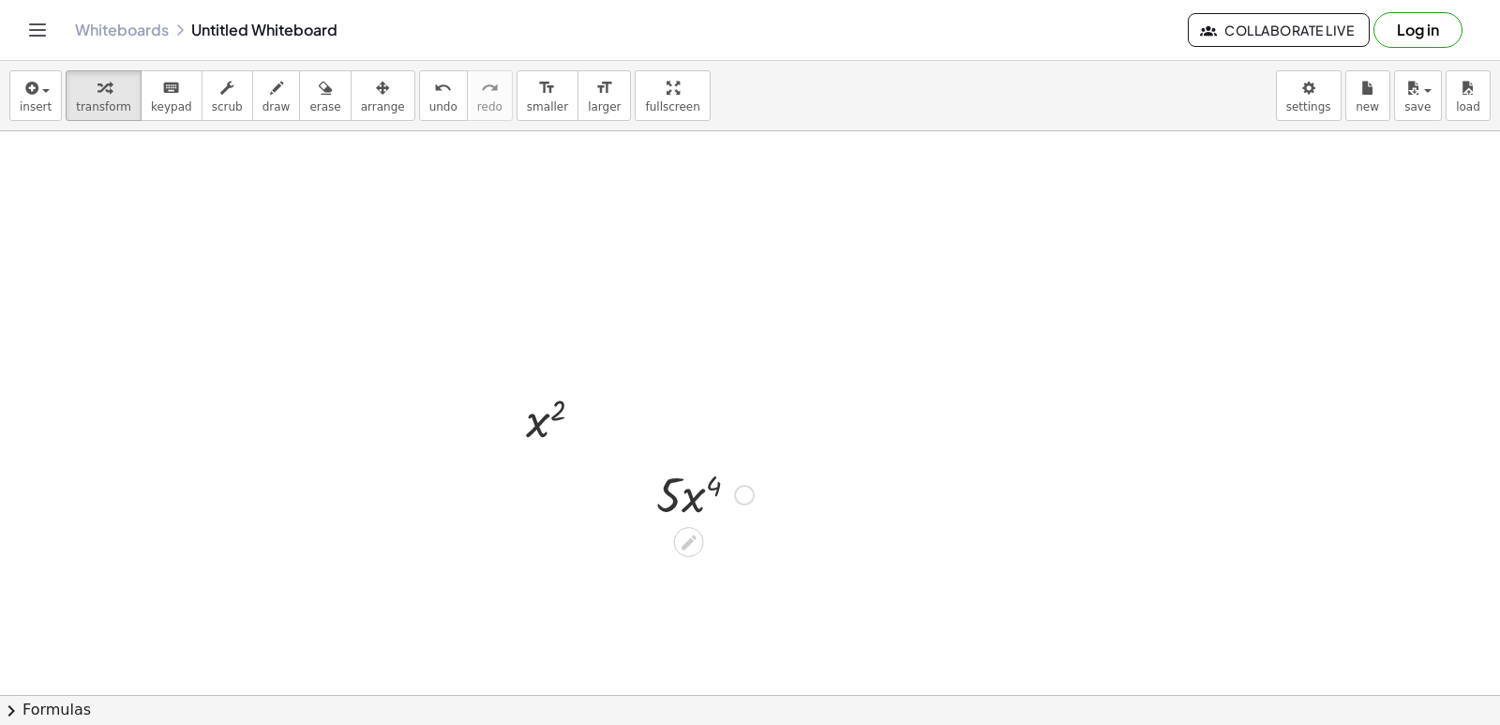
click at [675, 491] on div at bounding box center [705, 493] width 116 height 64
click at [675, 492] on div at bounding box center [705, 493] width 116 height 64
click at [675, 494] on div at bounding box center [705, 493] width 116 height 64
click at [675, 495] on div at bounding box center [705, 493] width 116 height 64
click at [675, 496] on div at bounding box center [705, 493] width 116 height 64
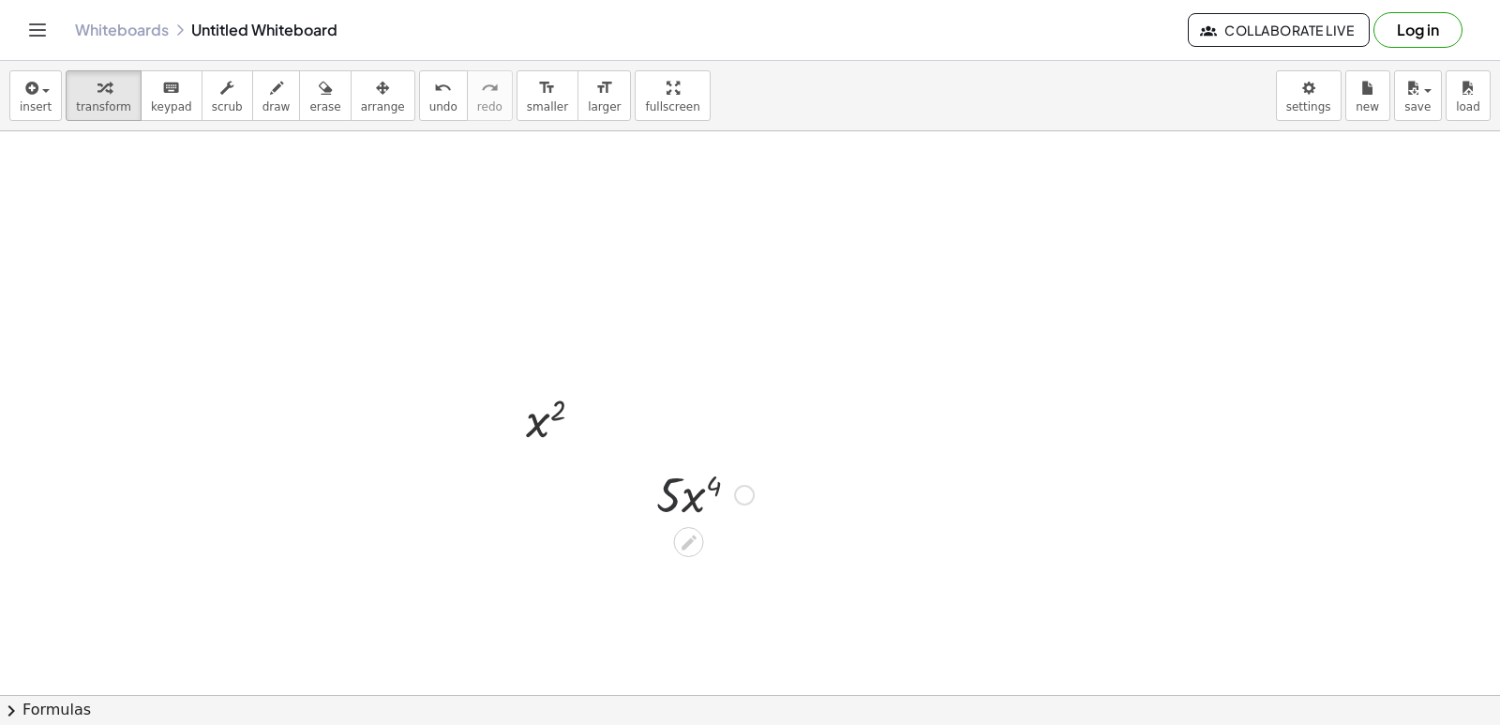
click at [675, 496] on div at bounding box center [705, 493] width 116 height 64
click at [676, 497] on div at bounding box center [705, 493] width 116 height 64
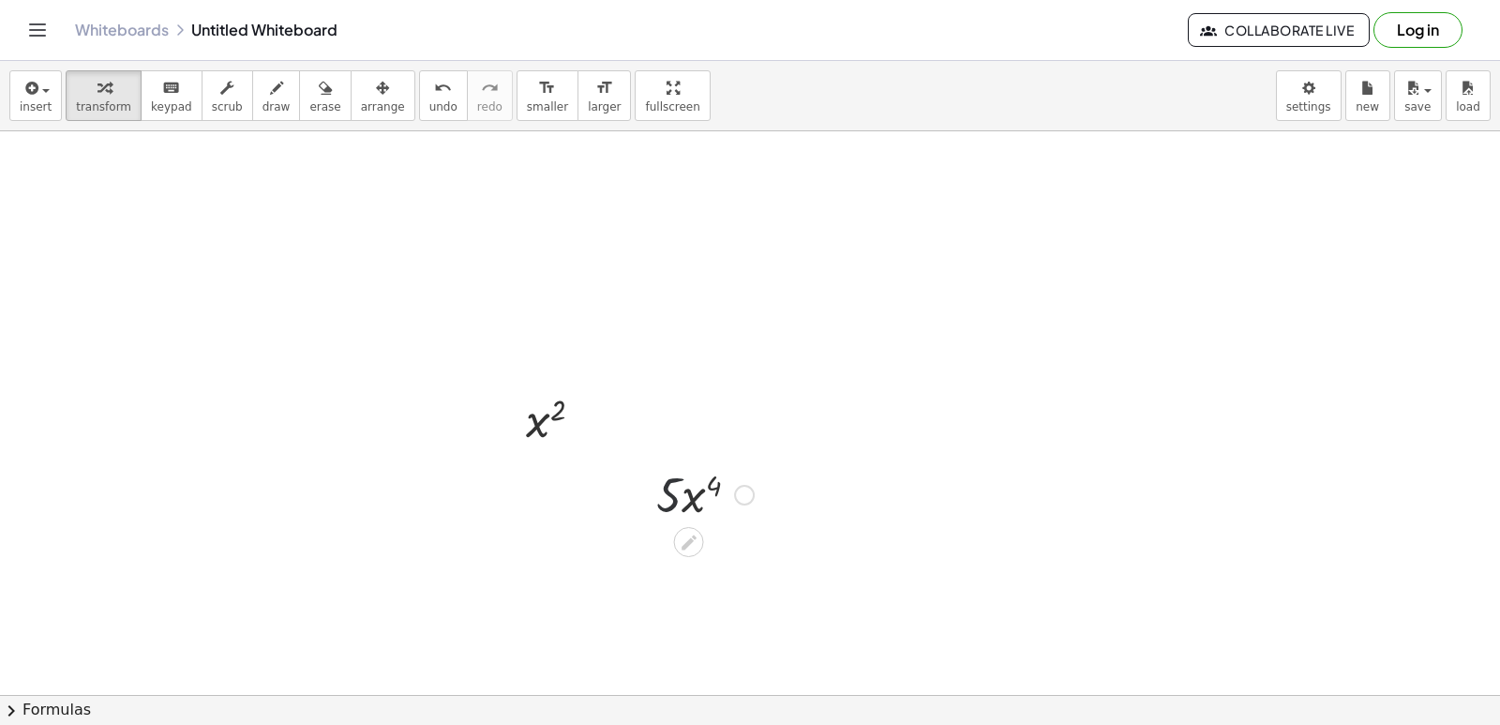
click at [676, 497] on div at bounding box center [705, 493] width 116 height 64
click at [678, 505] on div at bounding box center [705, 493] width 116 height 64
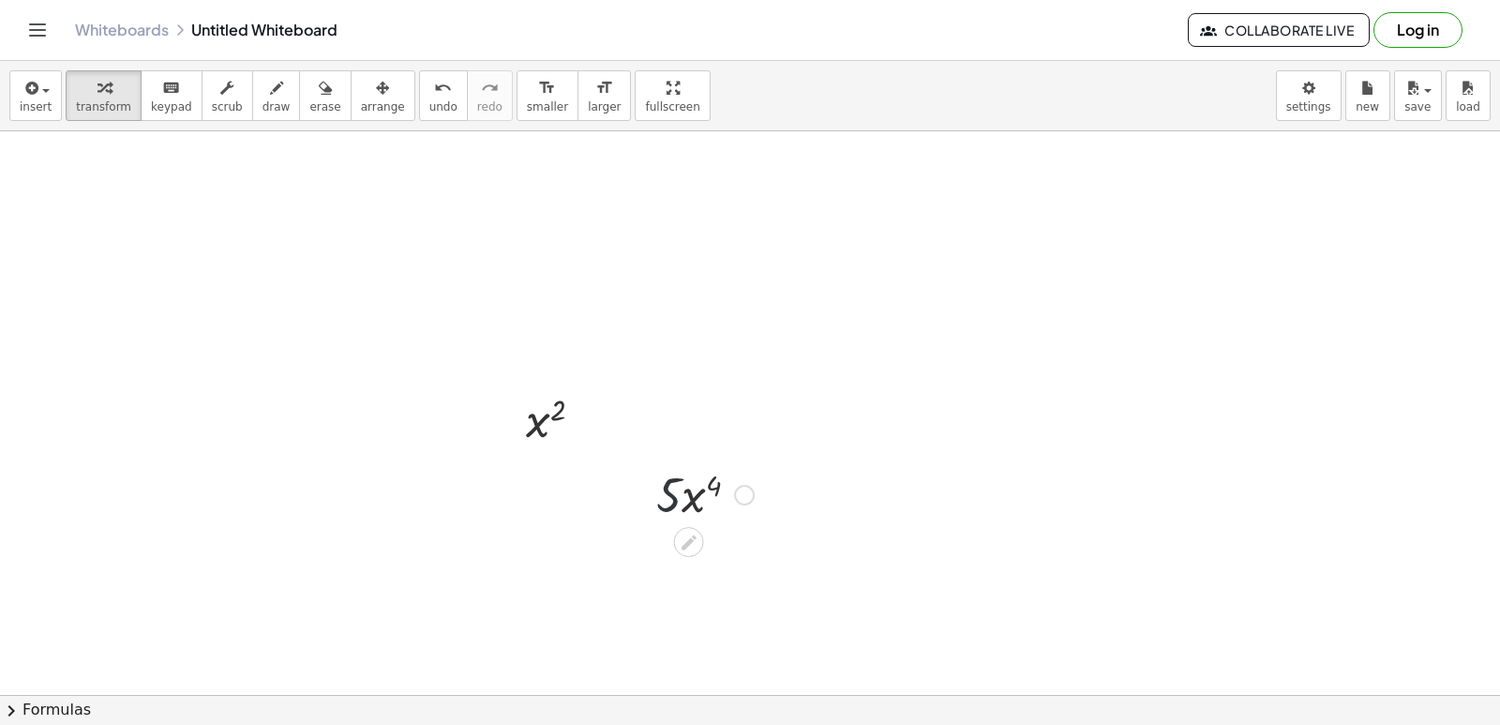
click at [679, 506] on div at bounding box center [705, 493] width 116 height 64
click at [680, 506] on div at bounding box center [705, 493] width 116 height 64
click at [682, 505] on div at bounding box center [705, 493] width 116 height 64
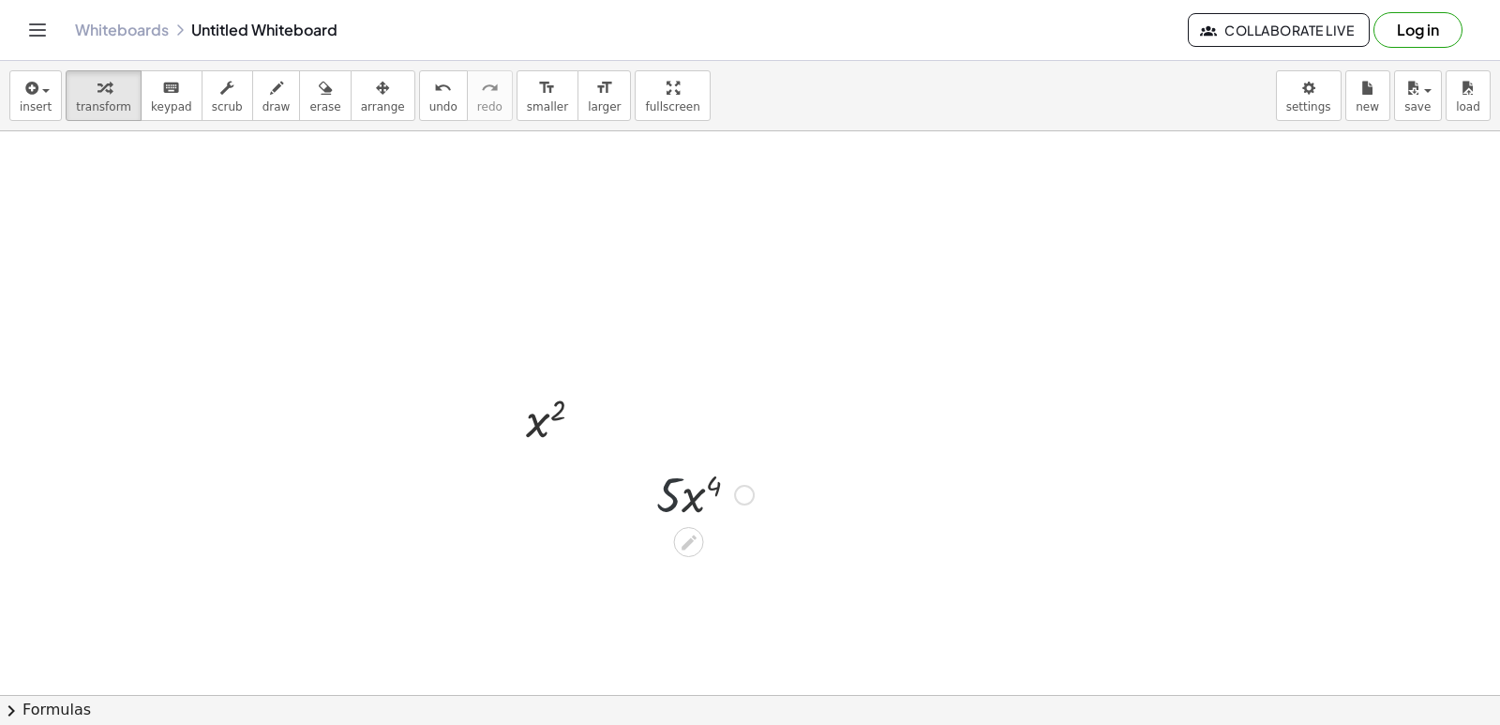
click at [682, 505] on div at bounding box center [705, 493] width 116 height 64
click at [682, 503] on div at bounding box center [705, 493] width 116 height 64
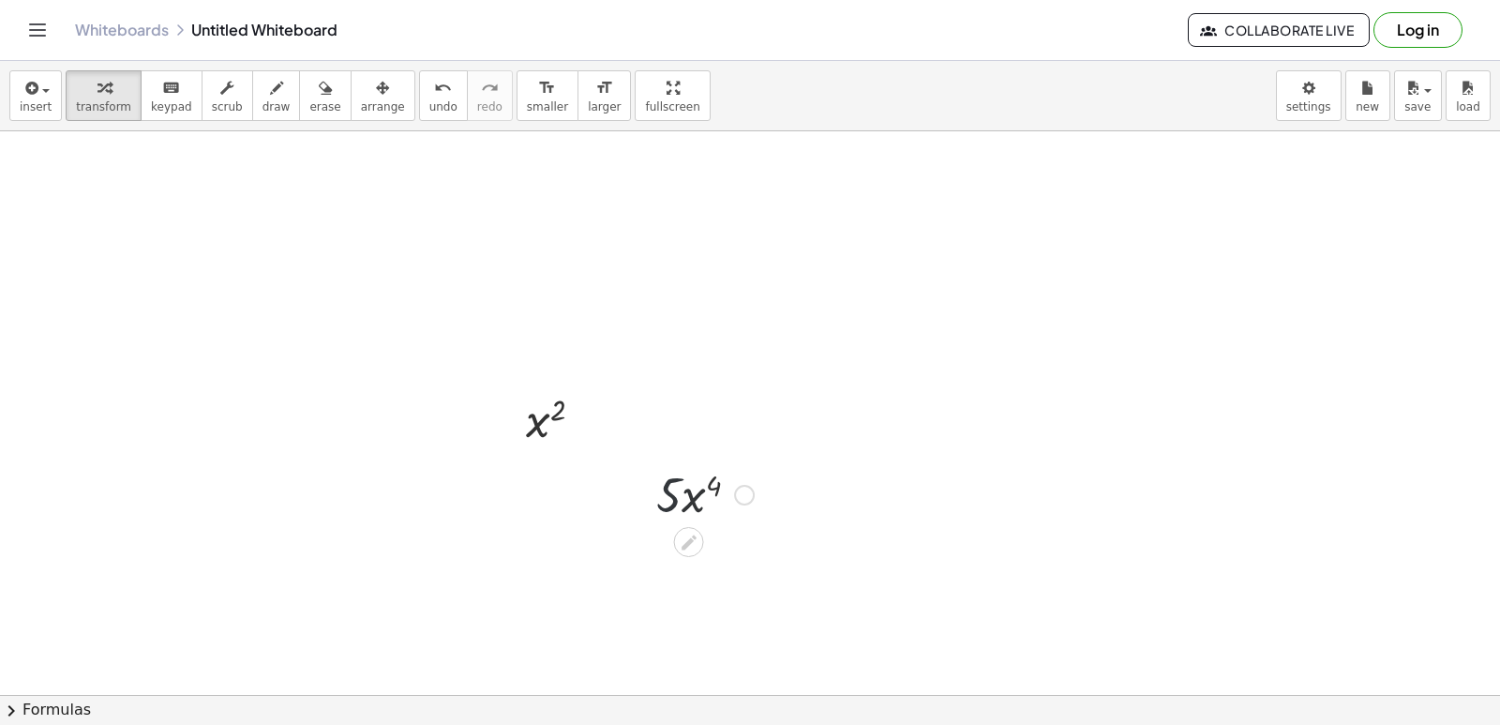
click at [682, 503] on div at bounding box center [705, 493] width 116 height 64
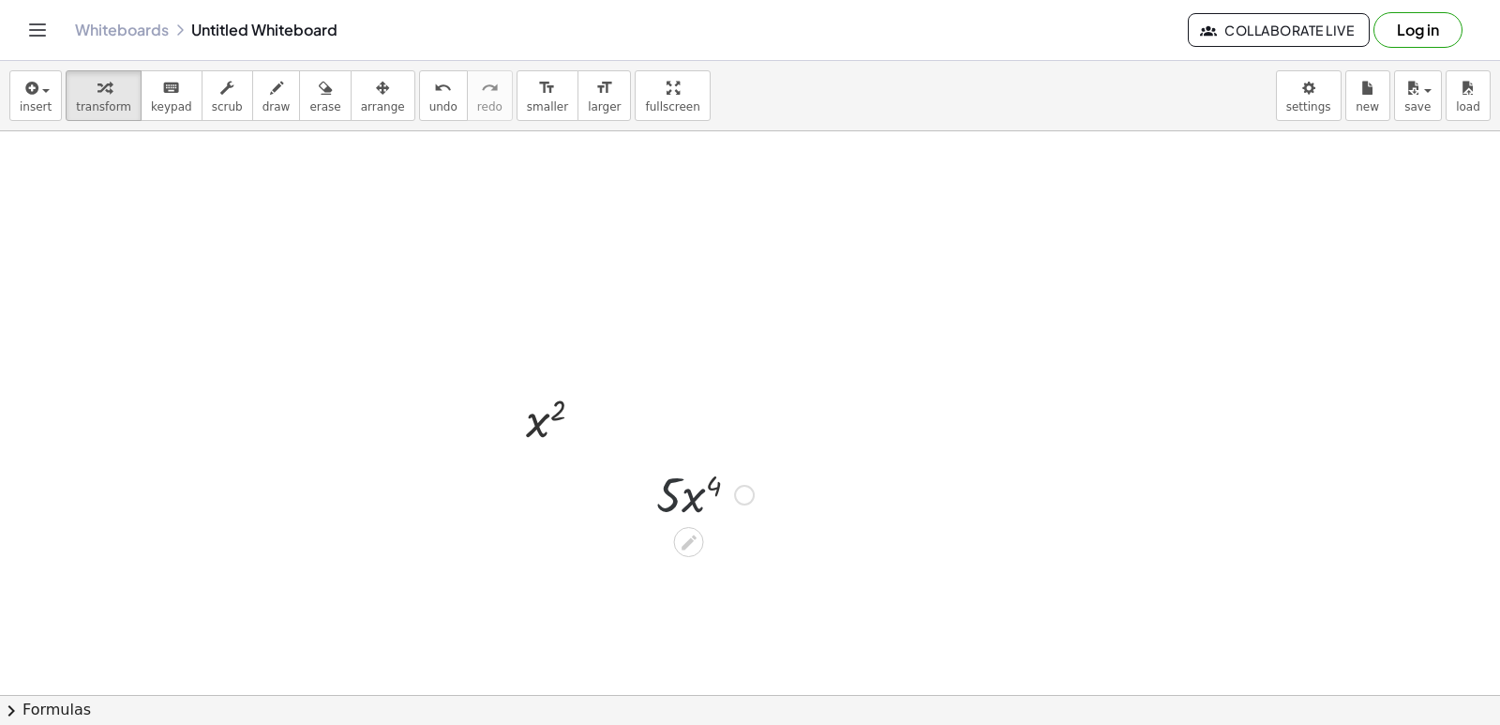
click at [682, 504] on div at bounding box center [705, 493] width 116 height 64
click at [679, 504] on div at bounding box center [705, 493] width 116 height 64
click at [589, 412] on div at bounding box center [750, 286] width 1500 height 1249
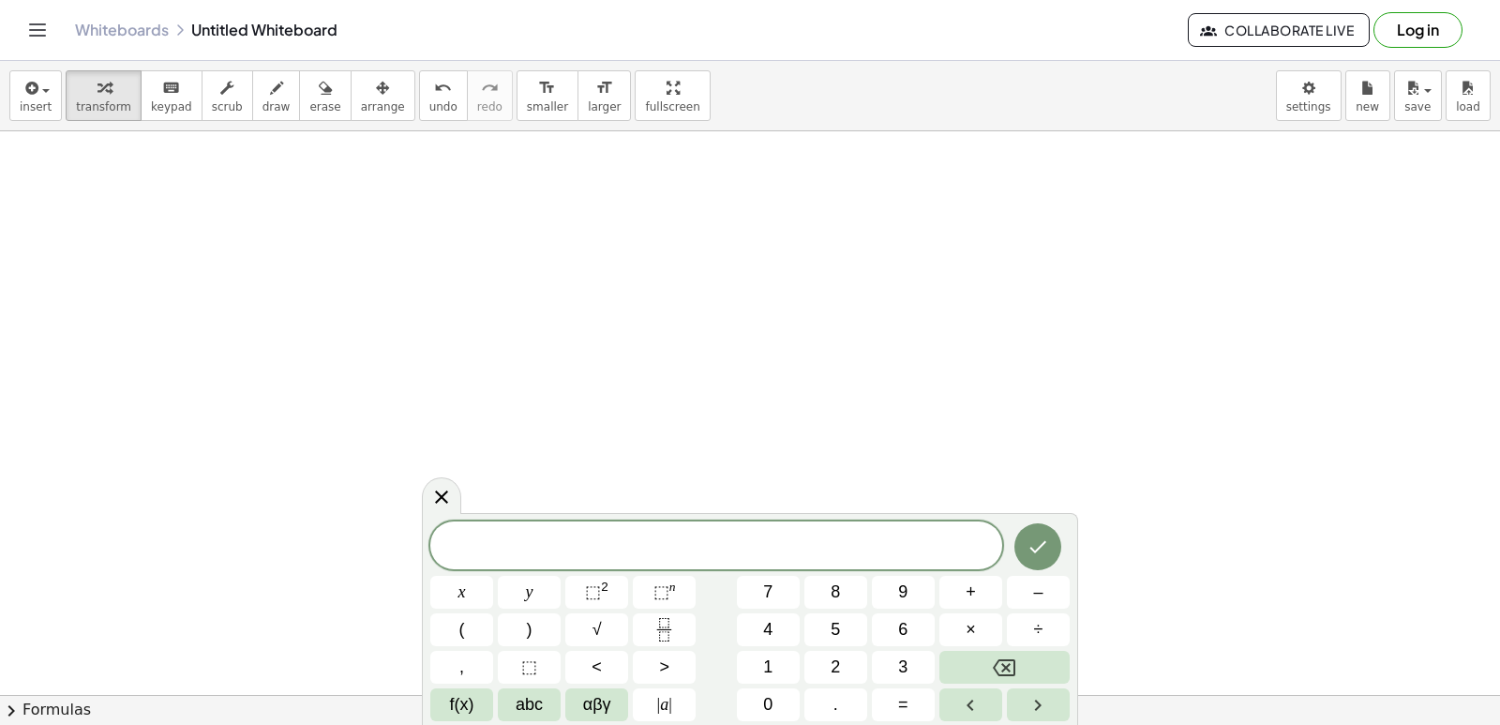
click at [589, 412] on div at bounding box center [750, 286] width 1500 height 1249
click at [938, 303] on div at bounding box center [750, 286] width 1500 height 1249
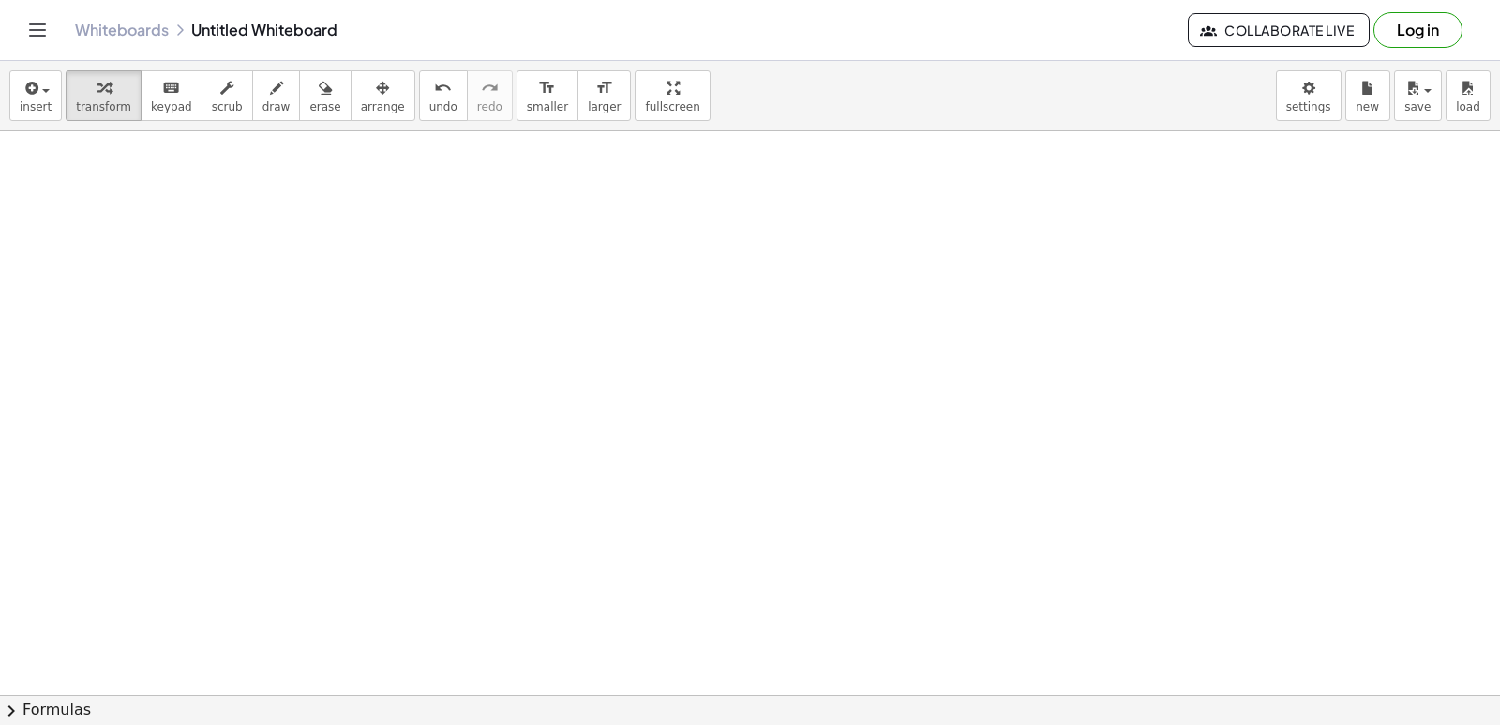
click at [296, 349] on div at bounding box center [750, 286] width 1500 height 1249
click at [300, 349] on div at bounding box center [750, 286] width 1500 height 1249
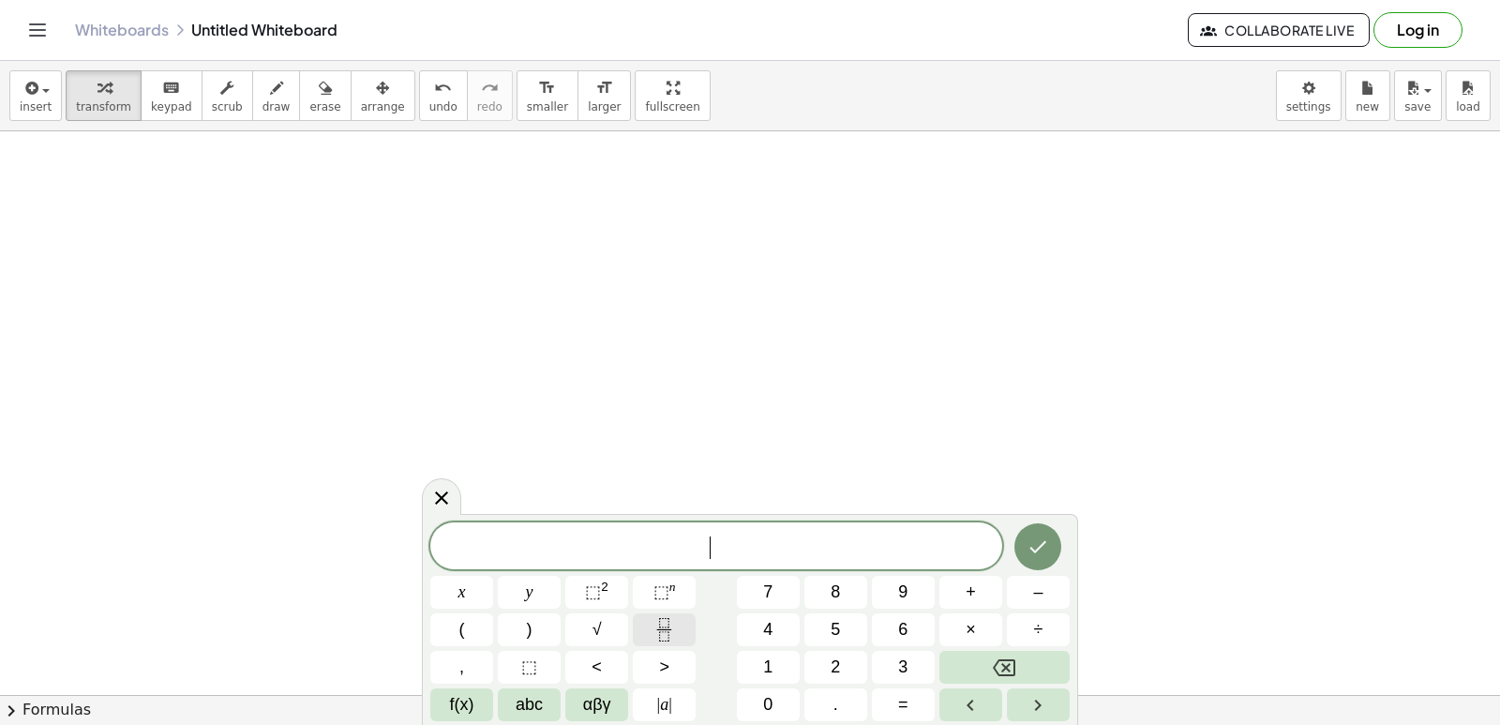
click at [655, 624] on icon "Fraction" at bounding box center [664, 629] width 23 height 23
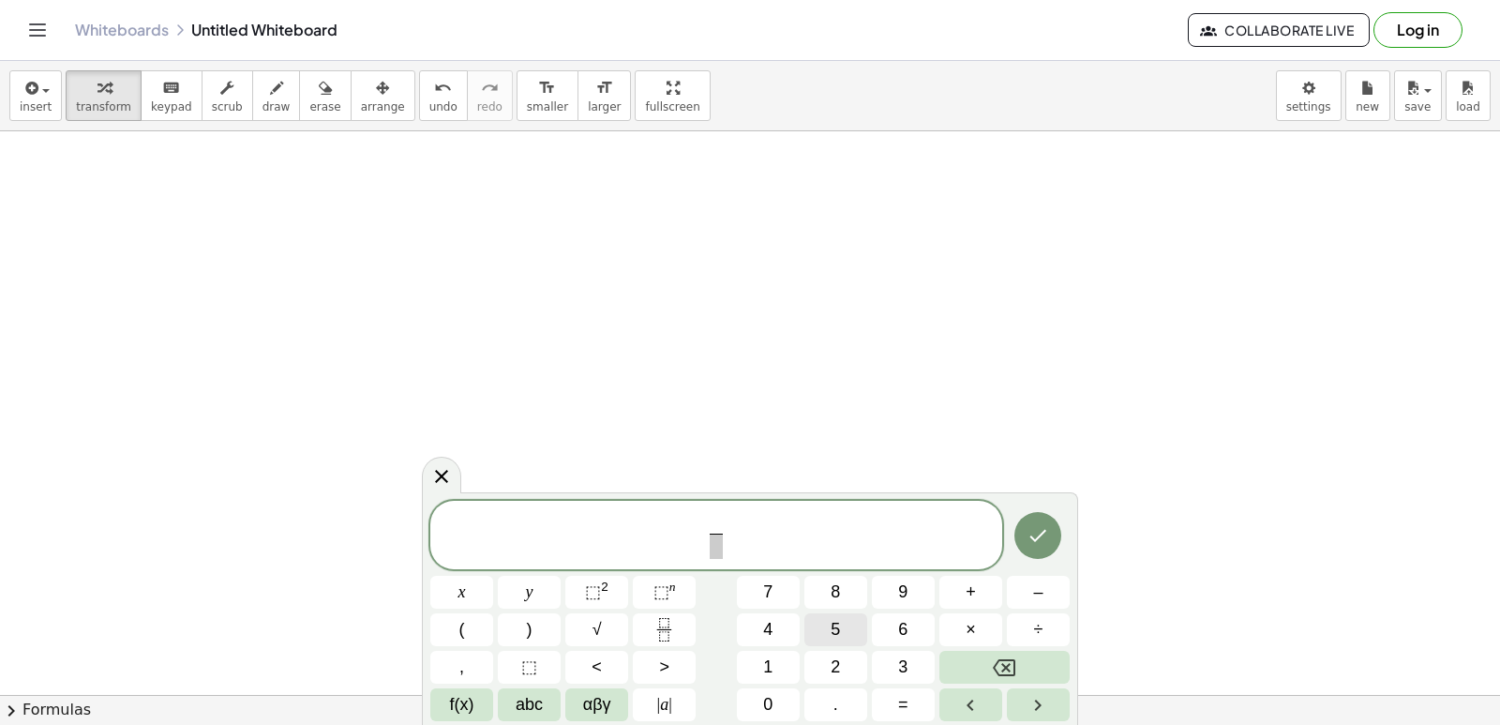
click at [851, 632] on button "5" at bounding box center [836, 629] width 63 height 33
click at [716, 546] on span "​" at bounding box center [716, 546] width 14 height 25
click at [474, 590] on button "x" at bounding box center [461, 592] width 63 height 33
click at [655, 570] on div "*** 5 x ​ ​ x y ⬚ 2 ⬚ n 7 8 9 + – ( ) √ 4 5 6 × ÷ , ⬚ < > 1 2 3 f(x) abc αβγ | …" at bounding box center [750, 611] width 640 height 221
click at [662, 593] on span "⬚" at bounding box center [662, 591] width 16 height 19
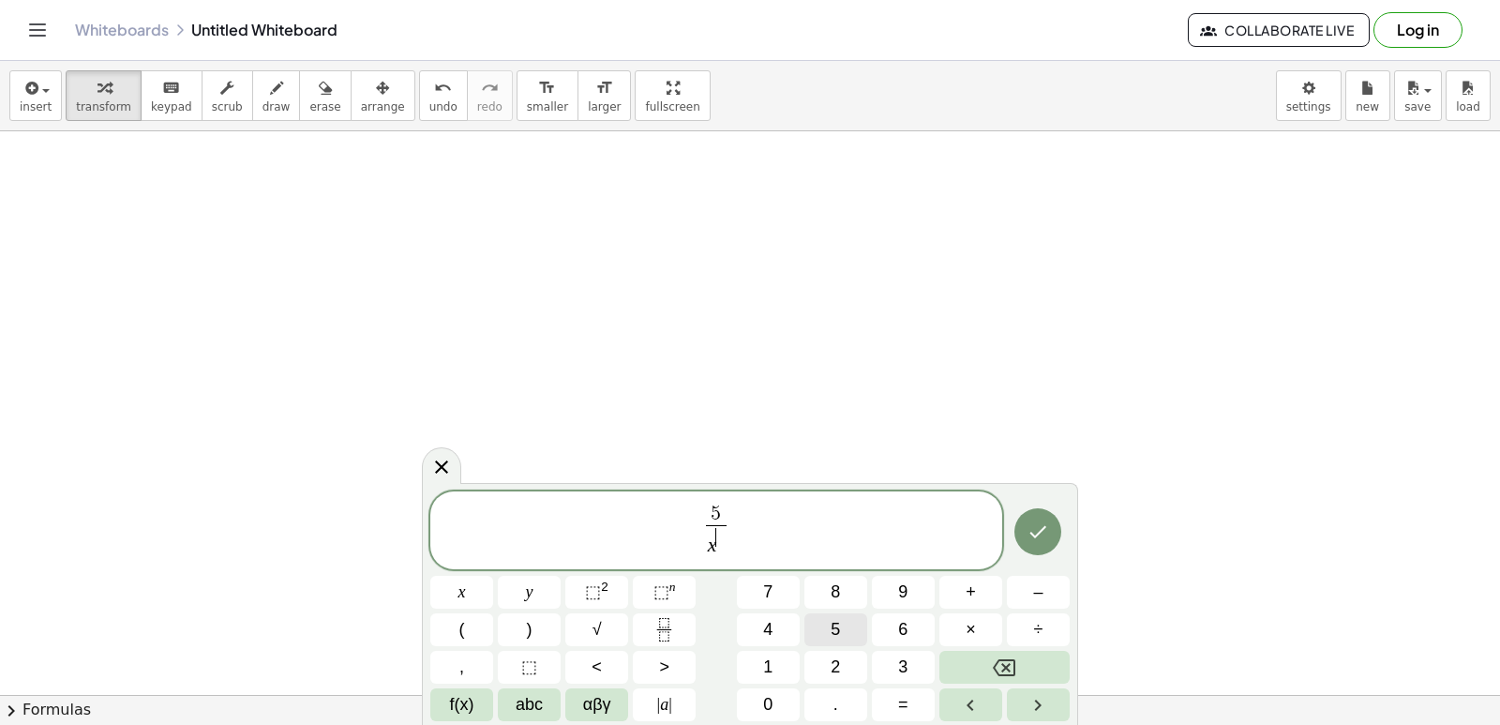
click at [816, 622] on button "5" at bounding box center [836, 629] width 63 height 33
click at [1039, 532] on icon "Done" at bounding box center [1038, 531] width 23 height 23
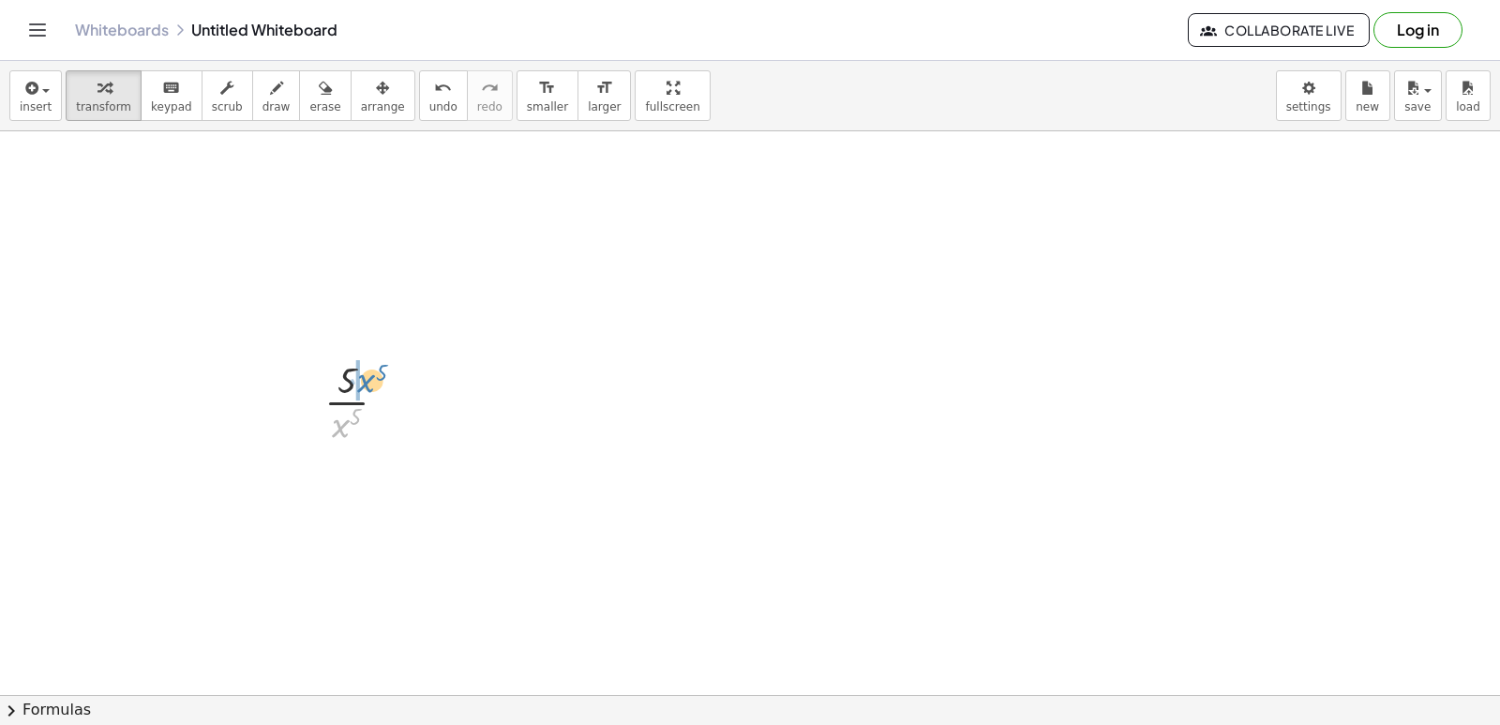
drag, startPoint x: 351, startPoint y: 429, endPoint x: 375, endPoint y: 384, distance: 51.2
click at [375, 384] on div at bounding box center [363, 401] width 97 height 94
click at [317, 437] on div at bounding box center [750, 385] width 1500 height 1691
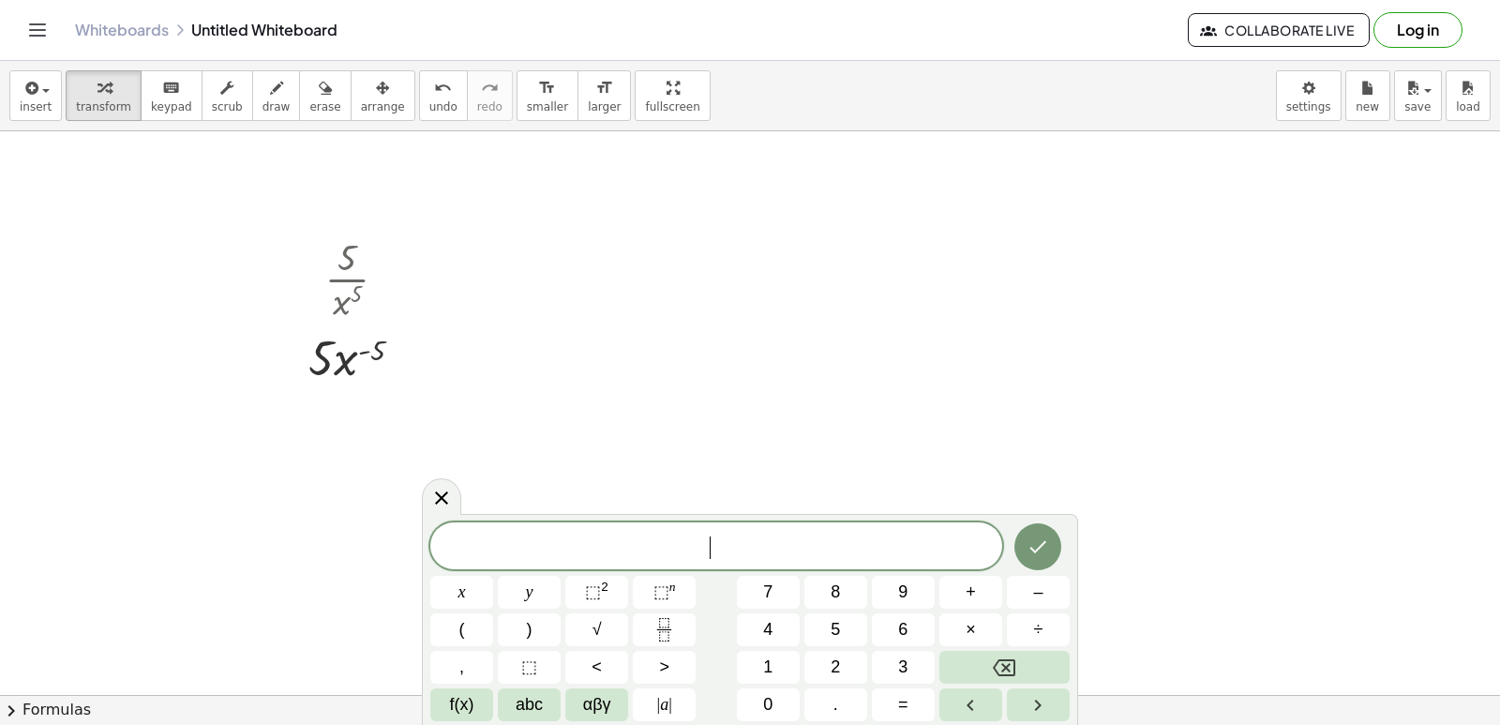
click at [317, 437] on div at bounding box center [750, 385] width 1500 height 1691
click at [826, 623] on button "5" at bounding box center [836, 629] width 63 height 33
click at [950, 622] on button "×" at bounding box center [971, 629] width 63 height 33
click at [1038, 598] on span "–" at bounding box center [1037, 592] width 9 height 25
click at [826, 625] on button "5" at bounding box center [836, 629] width 63 height 33
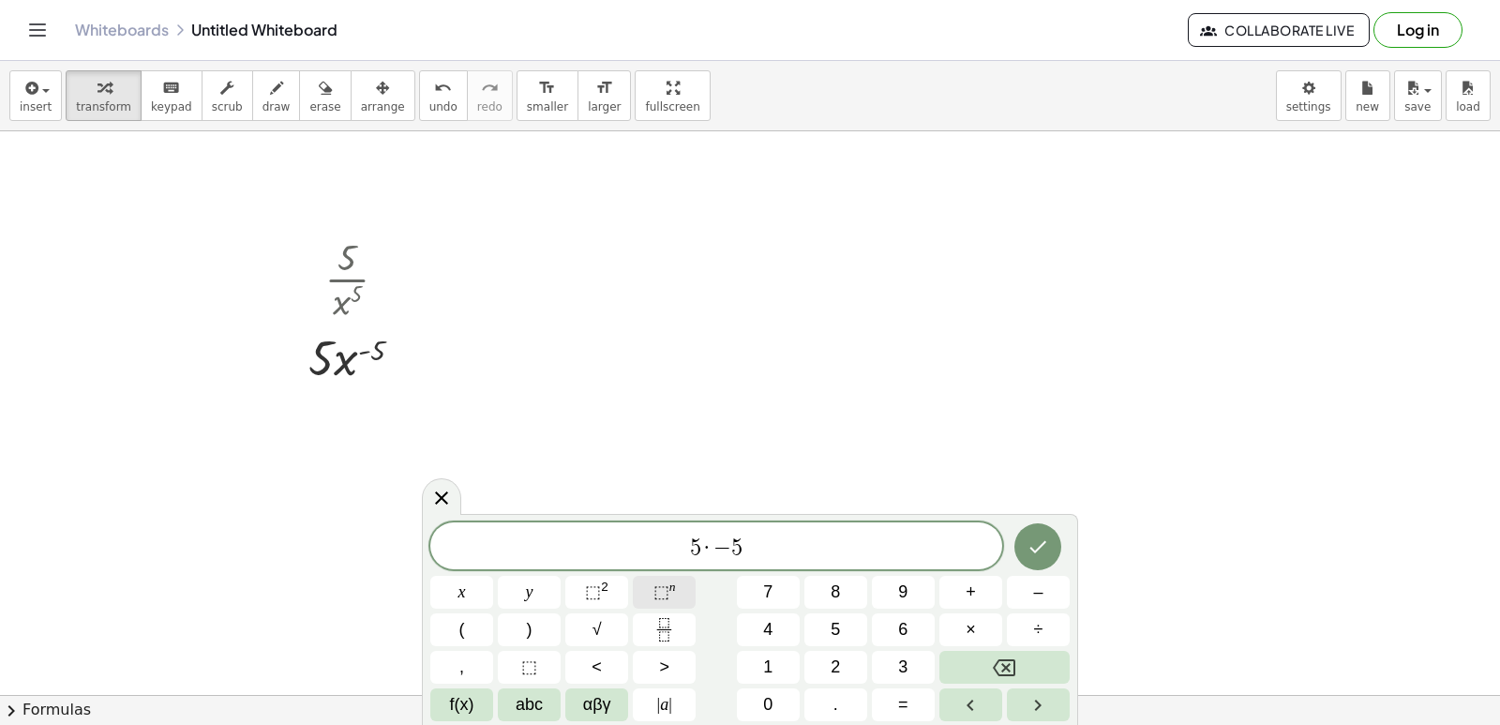
click at [661, 597] on span "⬚" at bounding box center [662, 591] width 16 height 19
click at [1030, 588] on button "–" at bounding box center [1038, 592] width 63 height 33
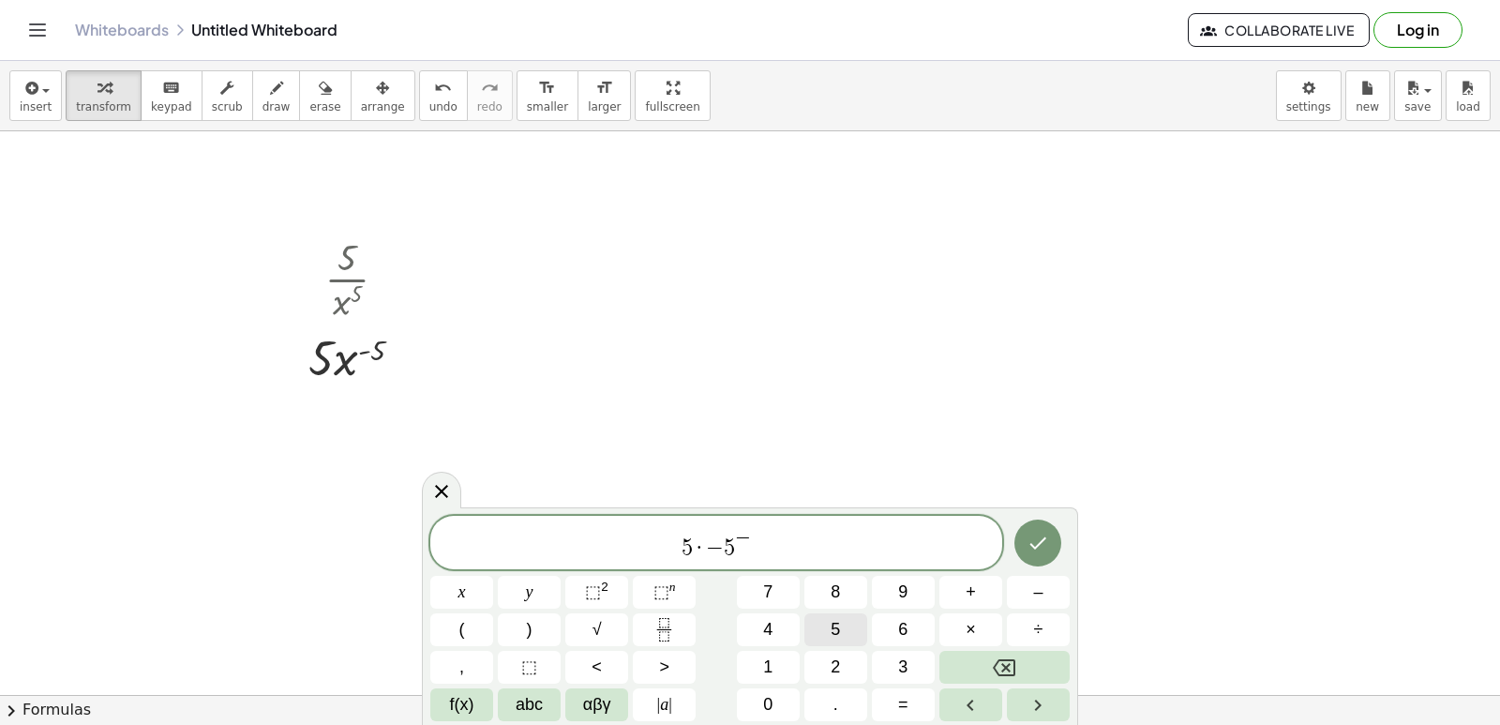
click at [843, 617] on button "5" at bounding box center [836, 629] width 63 height 33
click at [1036, 591] on span "–" at bounding box center [1037, 592] width 9 height 25
click at [767, 667] on span "1" at bounding box center [767, 667] width 9 height 25
click at [1047, 550] on icon "Done" at bounding box center [1038, 543] width 23 height 23
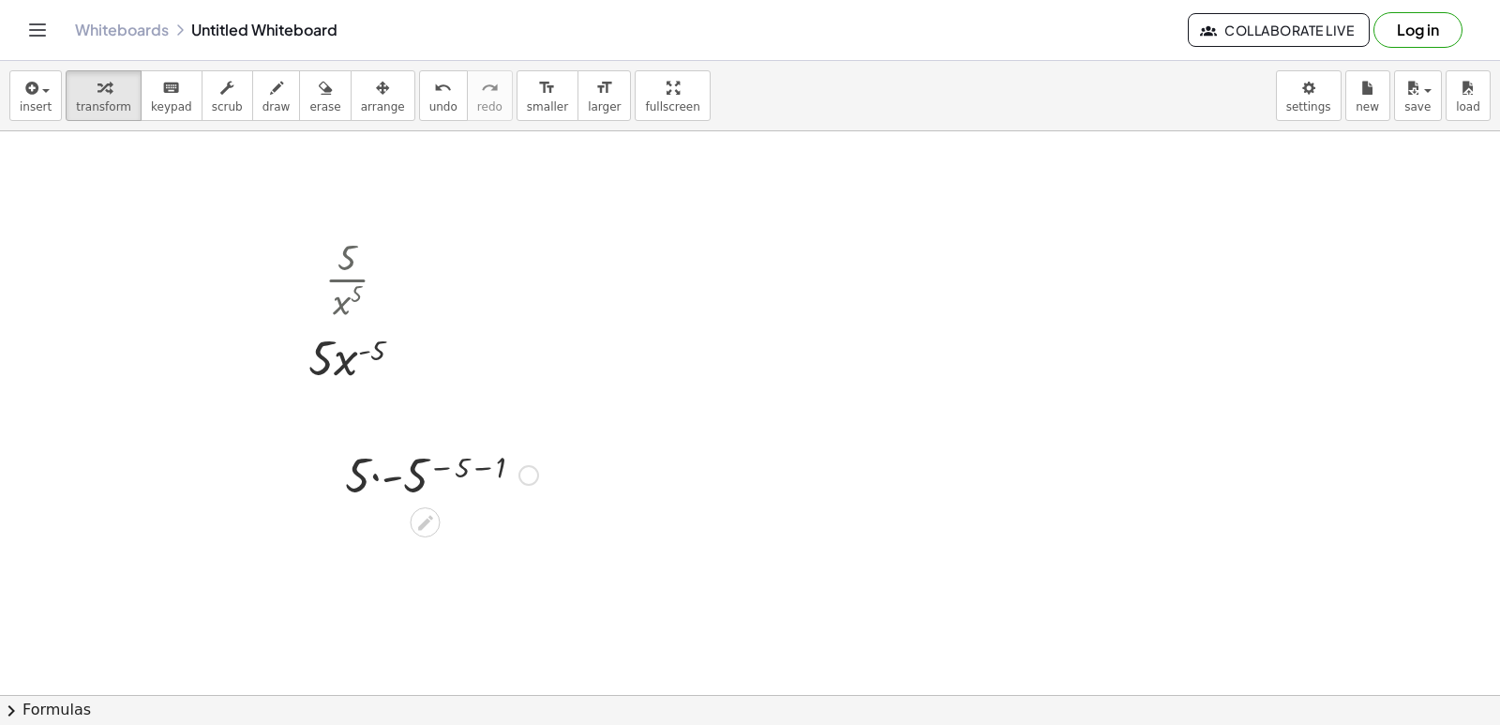
click at [382, 476] on div at bounding box center [442, 474] width 212 height 64
click at [459, 531] on div at bounding box center [442, 536] width 212 height 62
click at [456, 588] on div at bounding box center [442, 598] width 212 height 62
drag, startPoint x: 448, startPoint y: 585, endPoint x: 426, endPoint y: 641, distance: 60.6
click at [0, 677] on div at bounding box center [750, 385] width 1500 height 1691
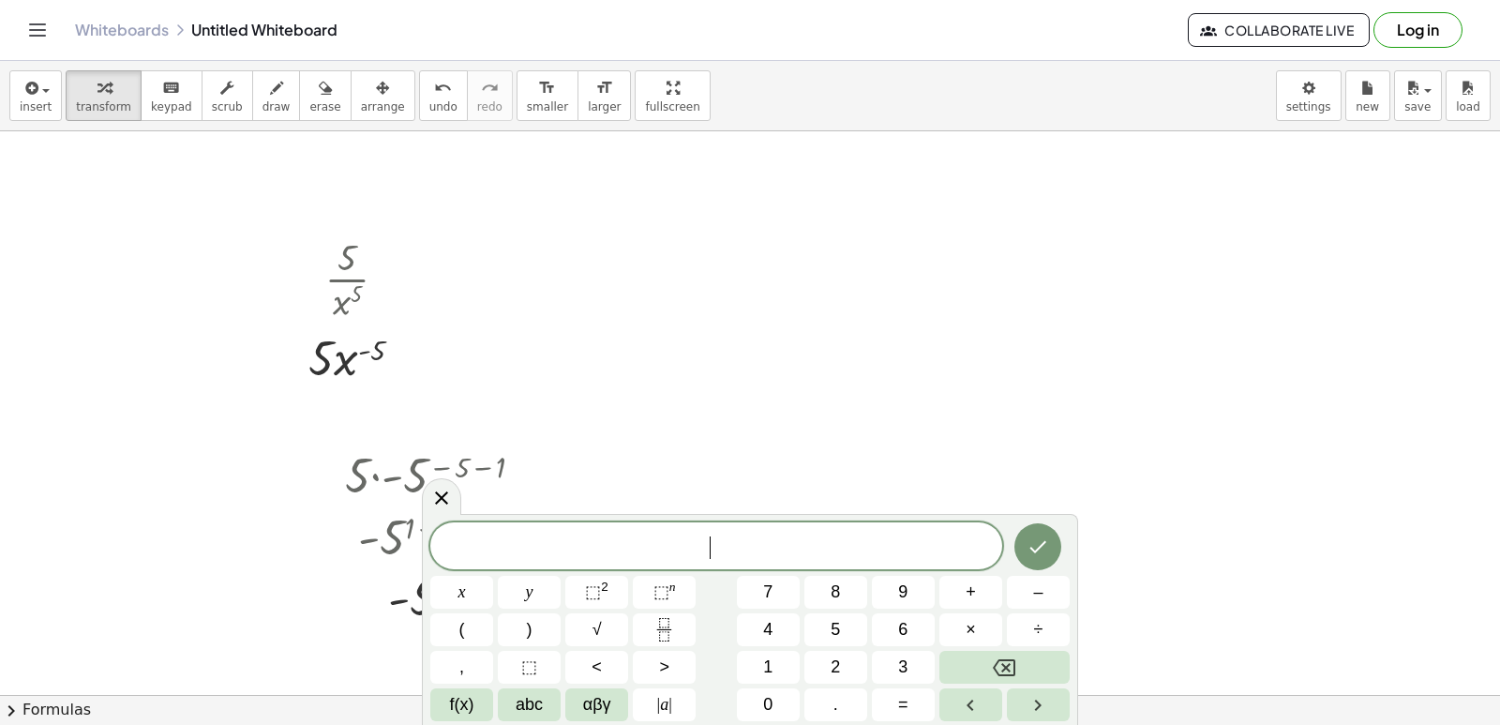
click at [0, 677] on div at bounding box center [750, 385] width 1500 height 1691
click at [0, 675] on div at bounding box center [750, 385] width 1500 height 1691
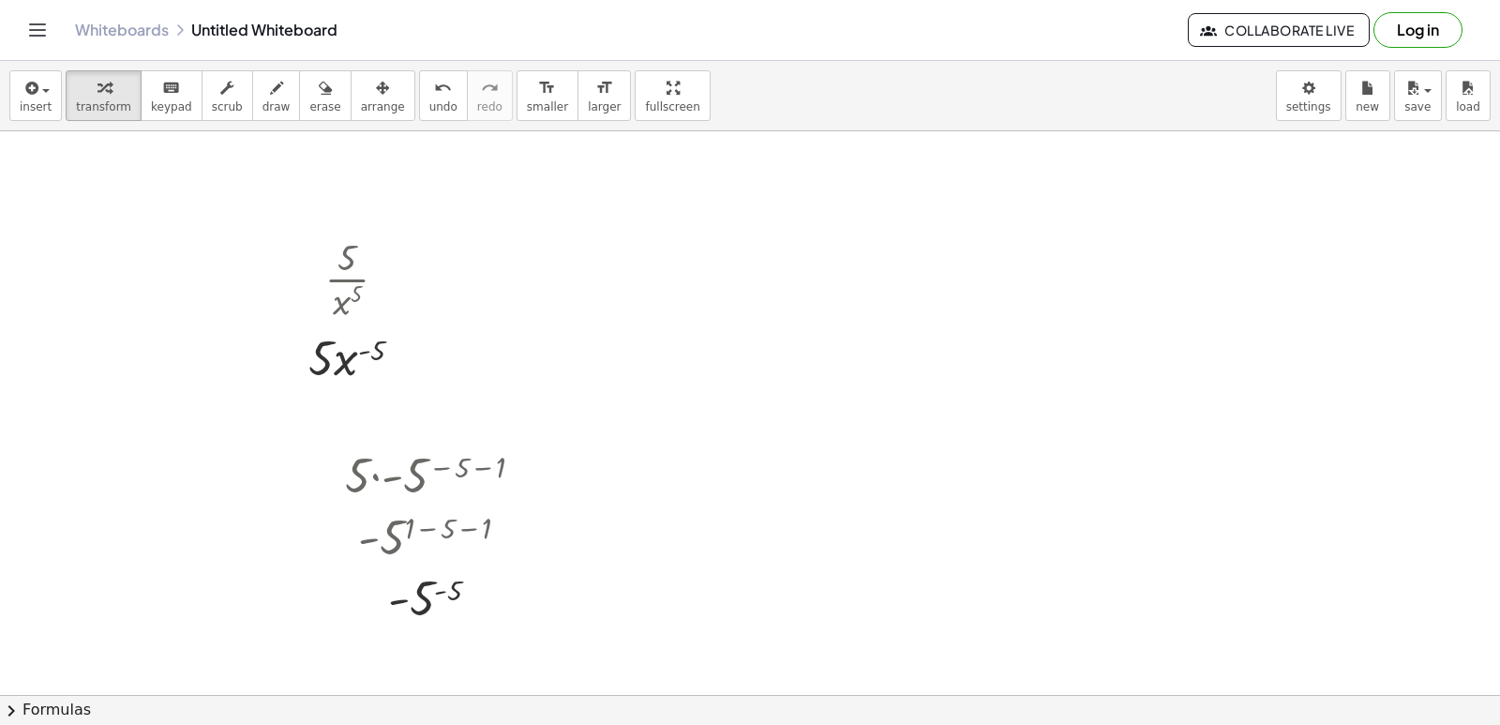
click at [0, 673] on div at bounding box center [750, 385] width 1500 height 1691
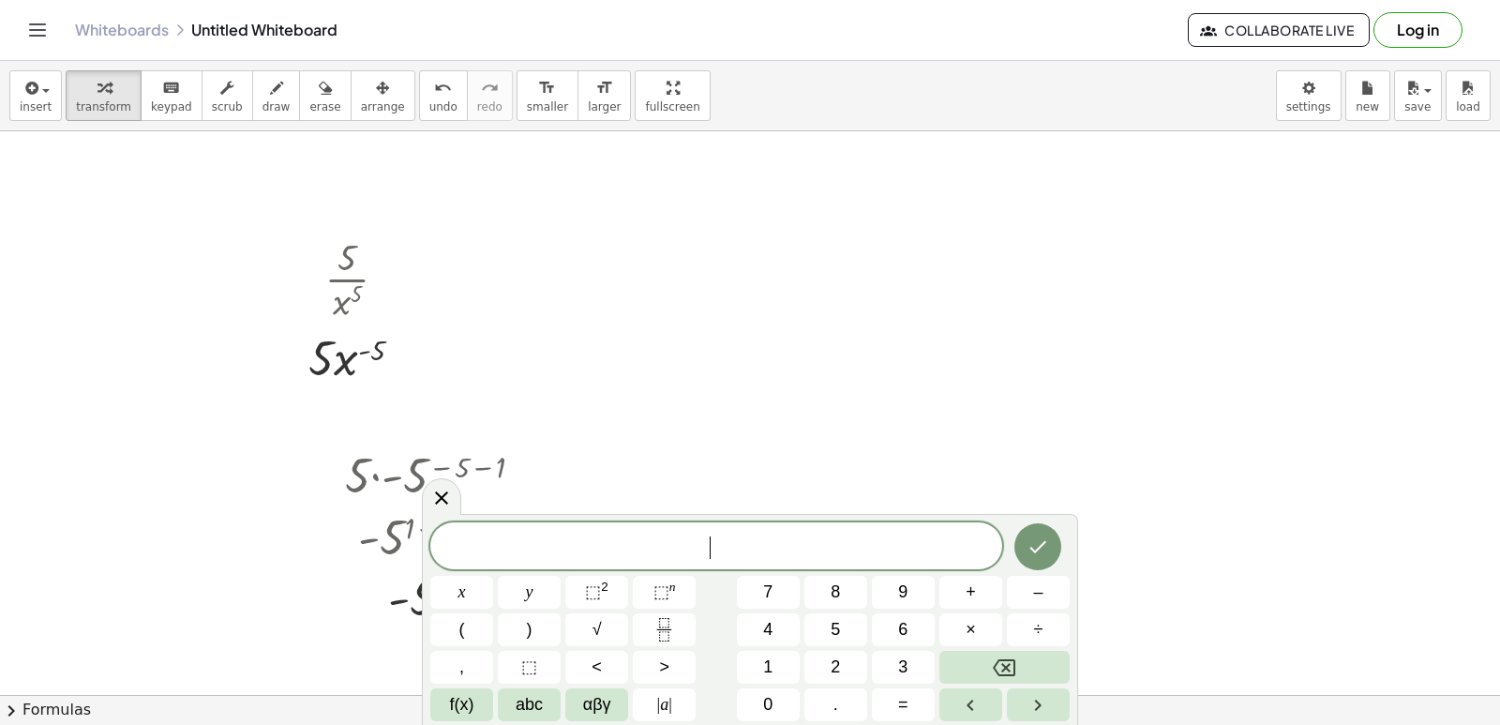
click at [0, 670] on div at bounding box center [750, 385] width 1500 height 1691
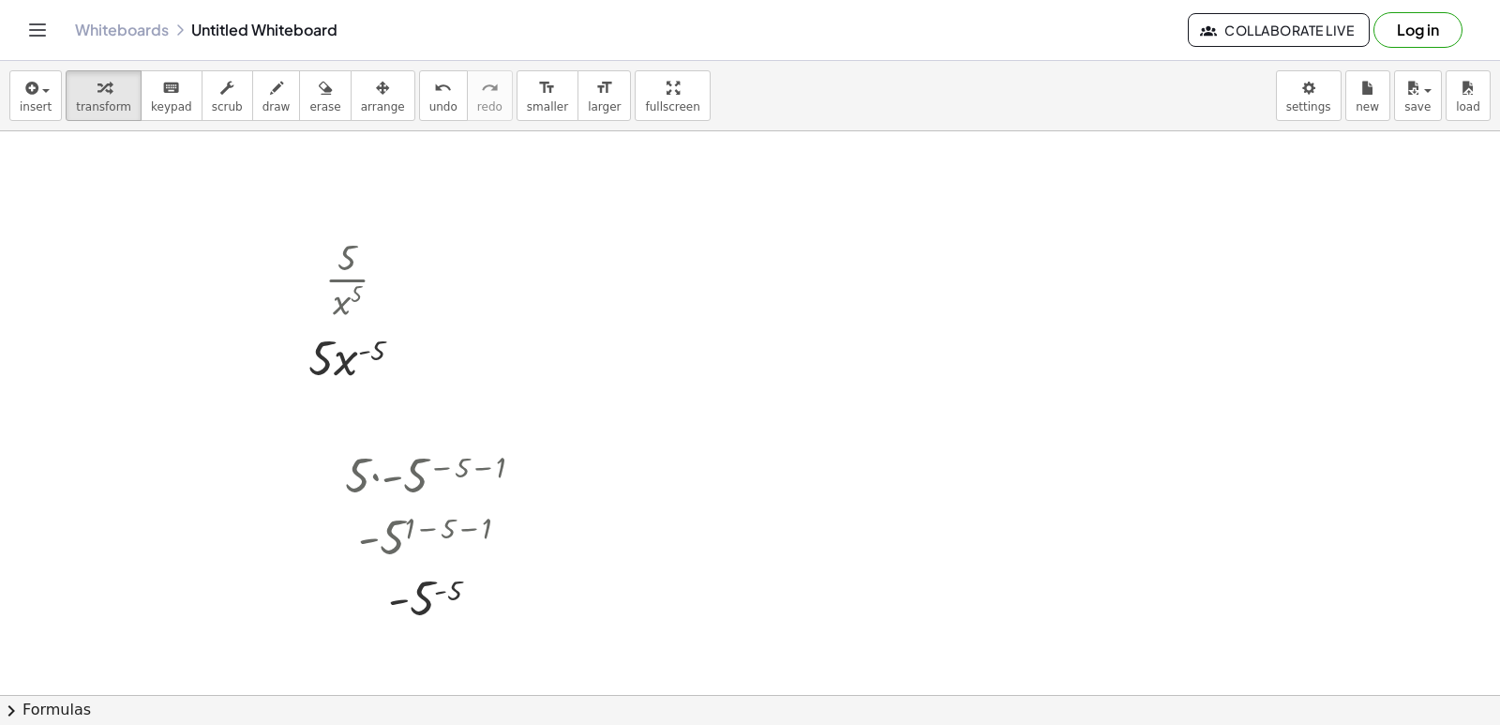
click at [3, 665] on div at bounding box center [750, 385] width 1500 height 1691
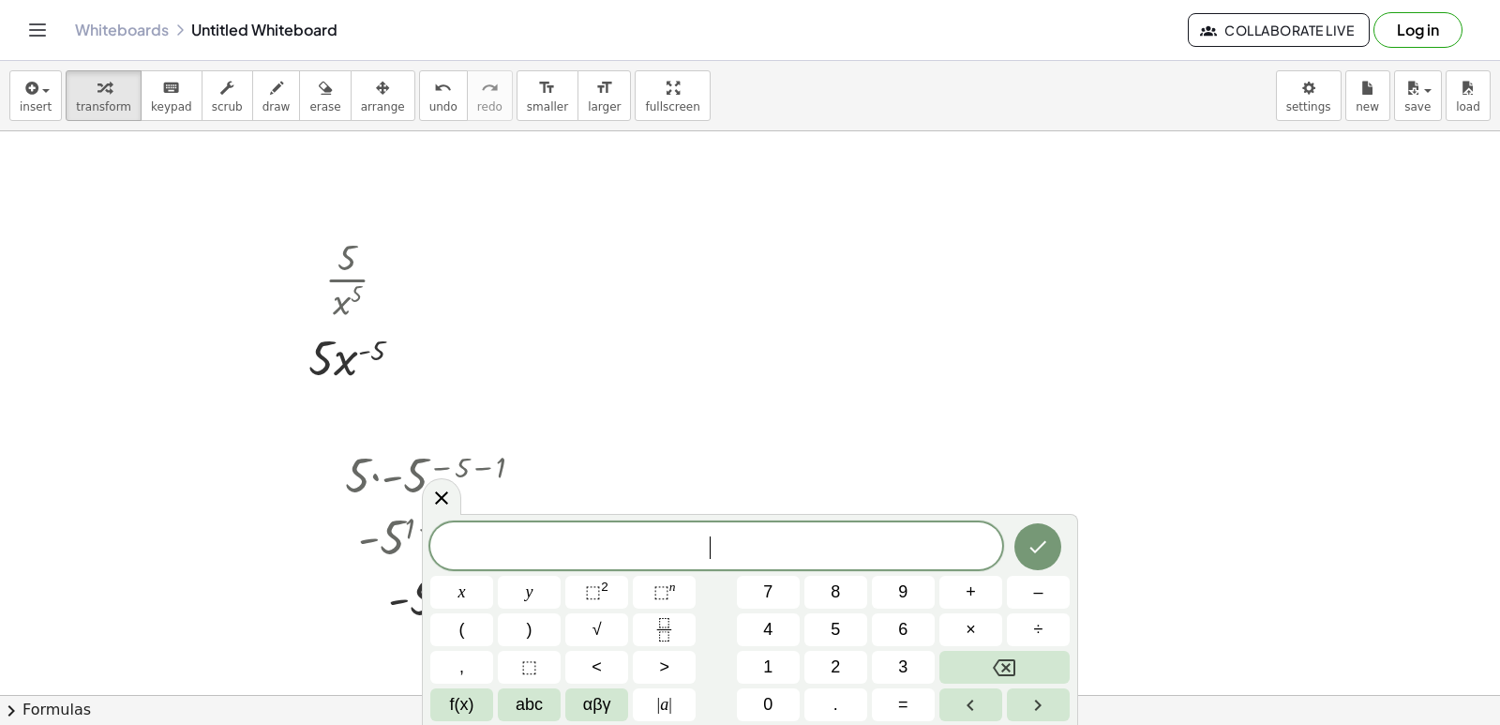
click at [3, 665] on div at bounding box center [750, 385] width 1500 height 1691
click at [4, 665] on div at bounding box center [750, 385] width 1500 height 1691
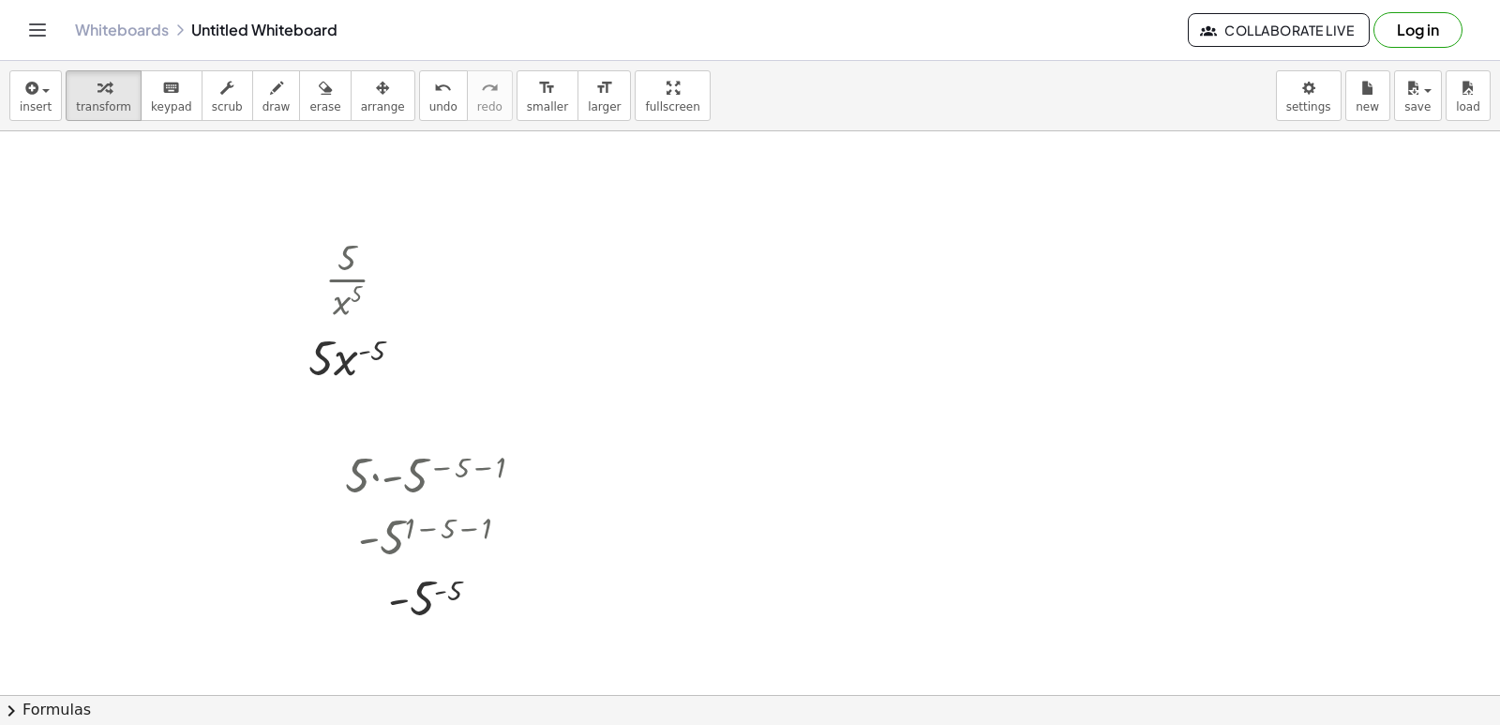
click at [0, 657] on div at bounding box center [750, 385] width 1500 height 1691
click at [13, 613] on div at bounding box center [750, 385] width 1500 height 1691
click at [12, 612] on div at bounding box center [750, 385] width 1500 height 1691
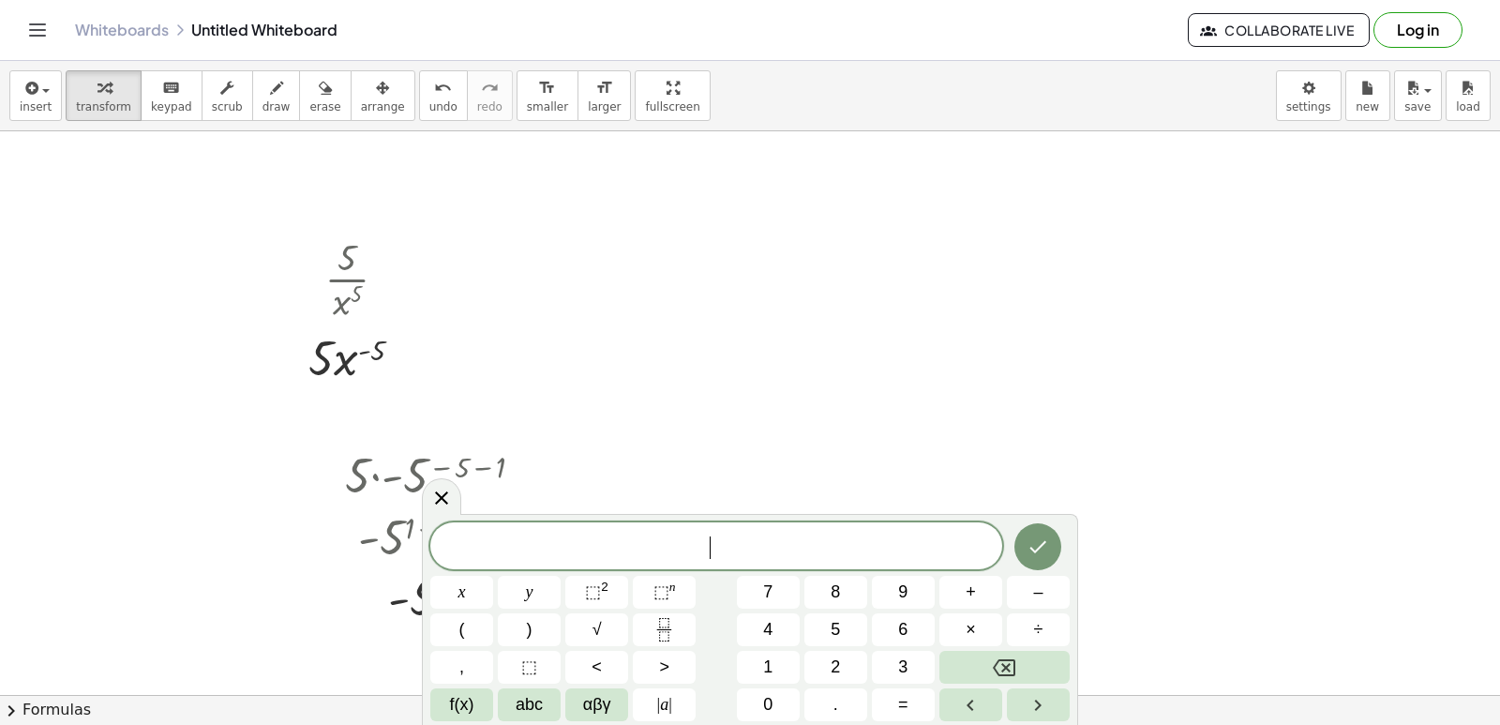
click at [7, 577] on div at bounding box center [750, 385] width 1500 height 1691
drag, startPoint x: 7, startPoint y: 577, endPoint x: 0, endPoint y: 556, distance: 21.6
click at [6, 576] on div at bounding box center [750, 385] width 1500 height 1691
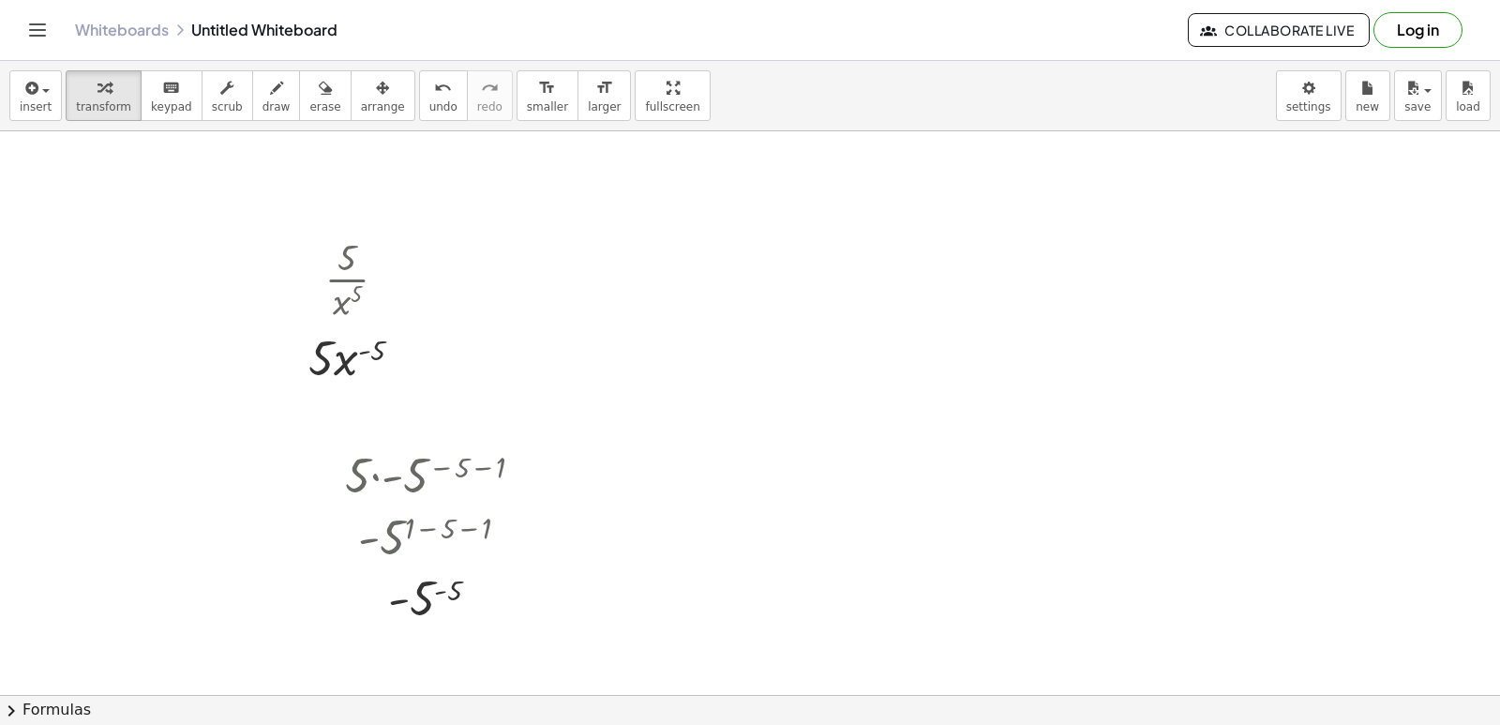
drag, startPoint x: 203, startPoint y: 444, endPoint x: 30, endPoint y: 459, distance: 174.2
click at [30, 459] on div at bounding box center [750, 385] width 1500 height 1691
click at [78, 447] on div at bounding box center [750, 385] width 1500 height 1691
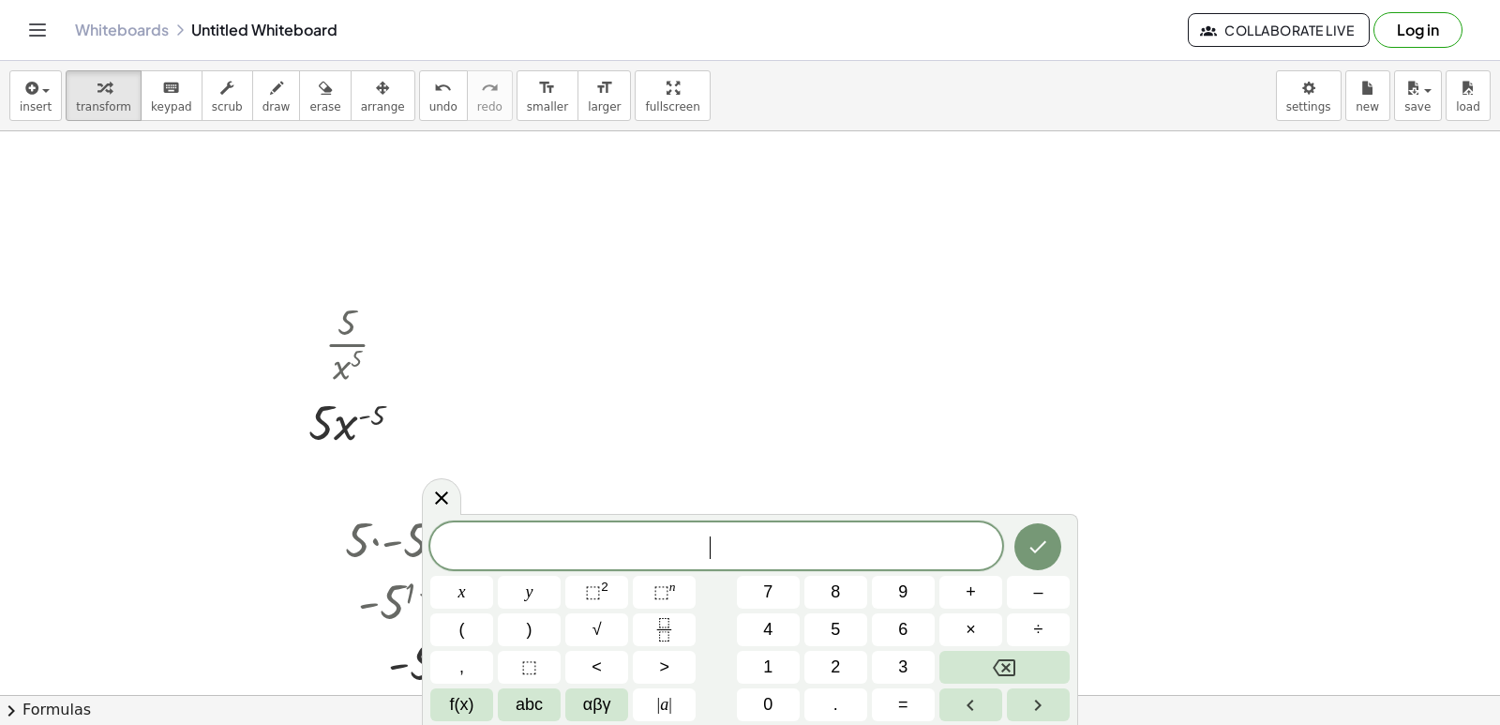
scroll to position [498, 0]
click at [92, 427] on div at bounding box center [750, 478] width 1500 height 1691
click at [92, 425] on div at bounding box center [750, 478] width 1500 height 1691
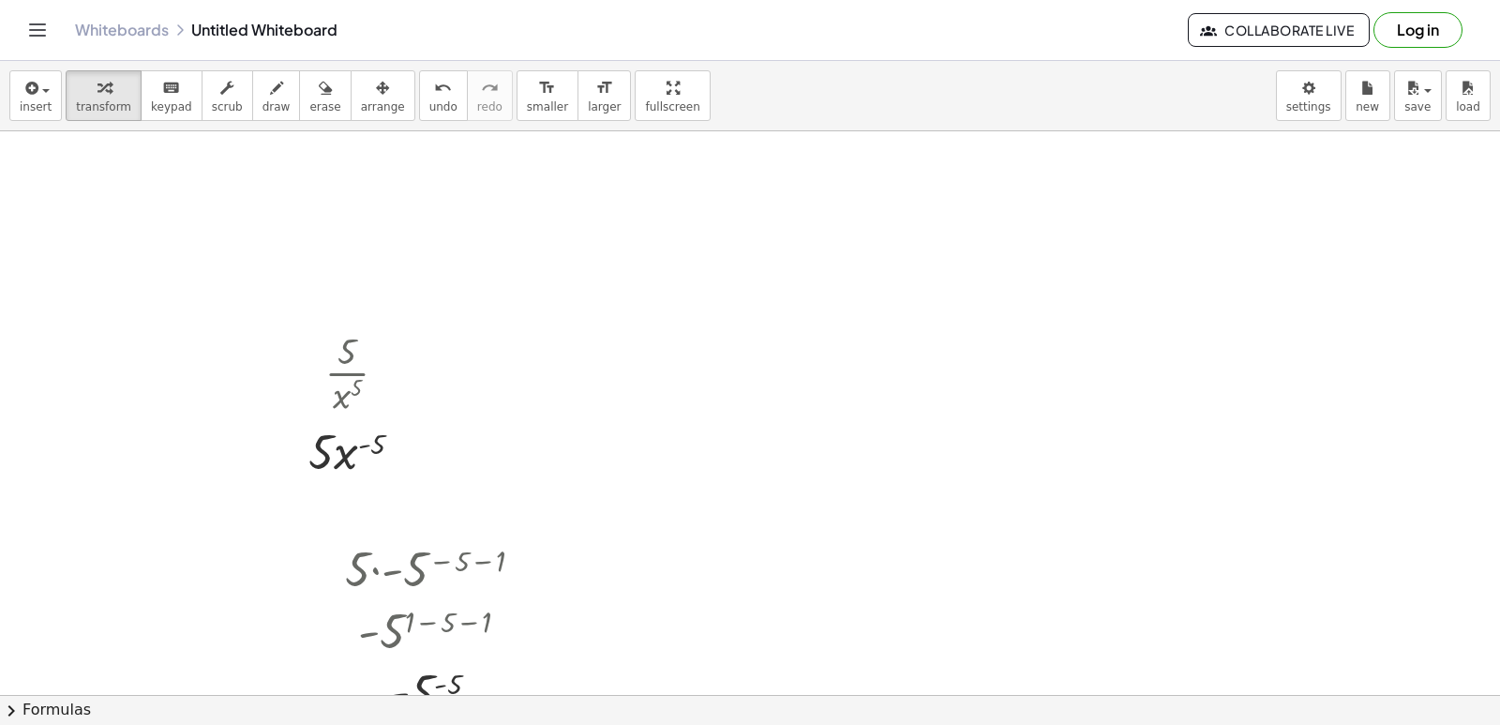
click at [97, 422] on div at bounding box center [750, 478] width 1500 height 1691
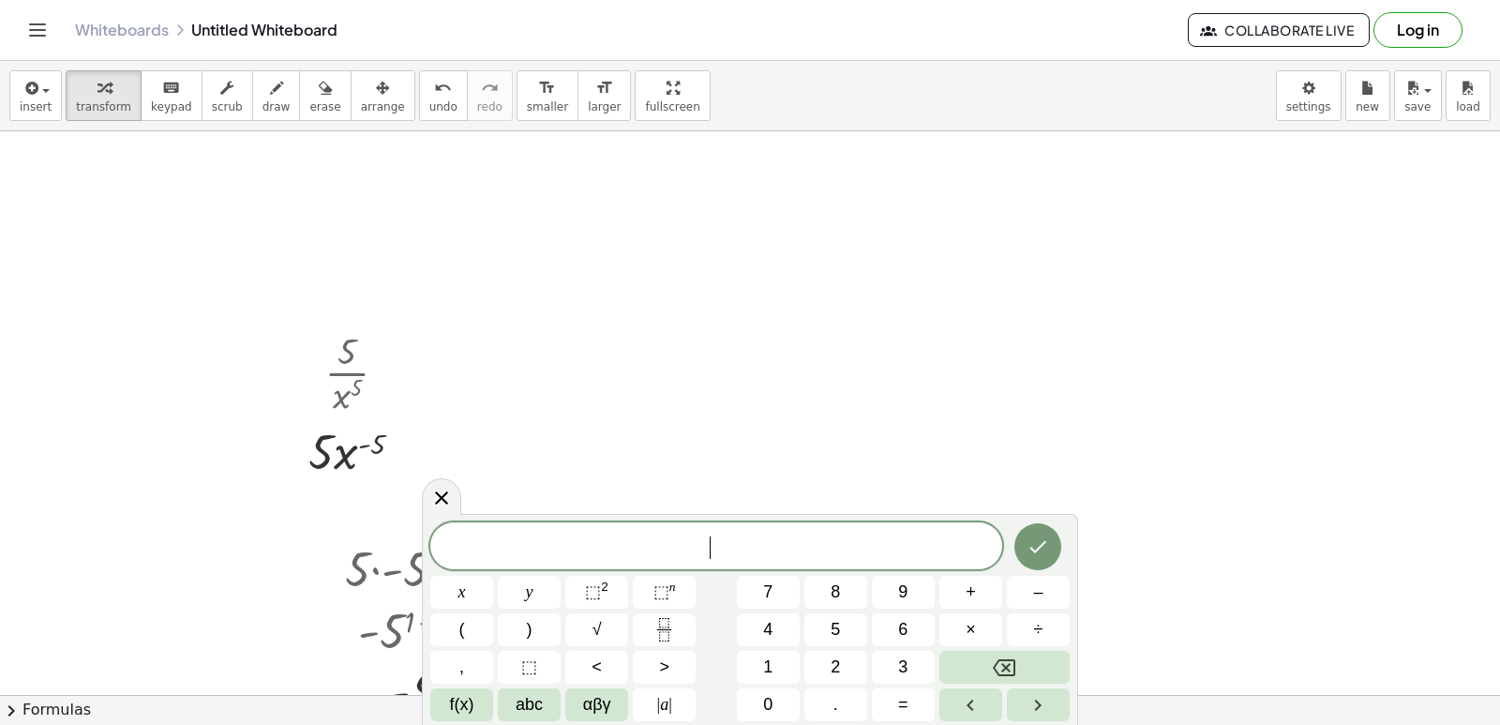
drag, startPoint x: 101, startPoint y: 429, endPoint x: 110, endPoint y: 444, distance: 17.2
click at [110, 444] on div at bounding box center [750, 478] width 1500 height 1691
